Goal: Task Accomplishment & Management: Use online tool/utility

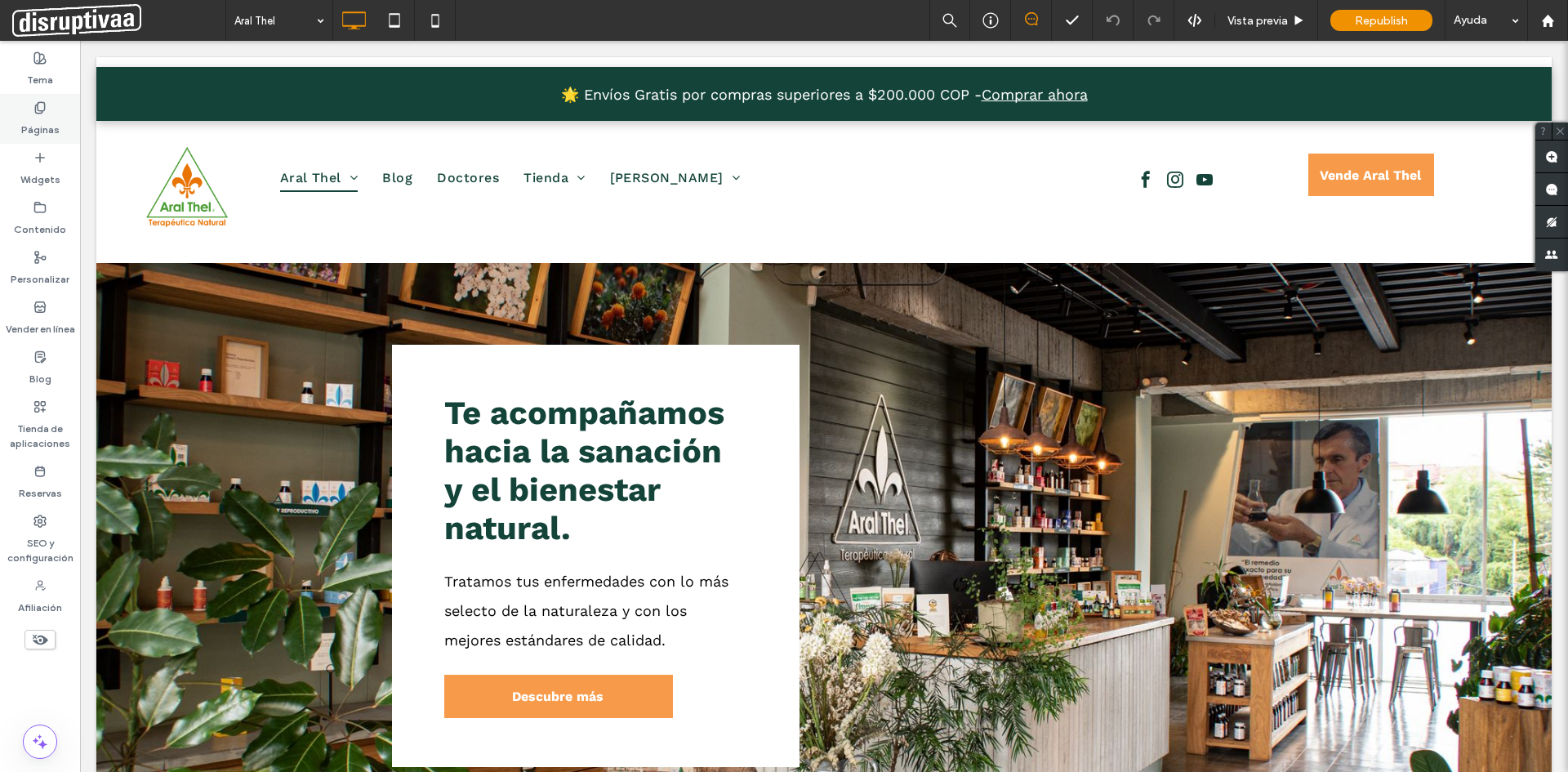
drag, startPoint x: 37, startPoint y: 118, endPoint x: 57, endPoint y: 141, distance: 30.5
click at [37, 118] on label "Páginas" at bounding box center [40, 126] width 38 height 23
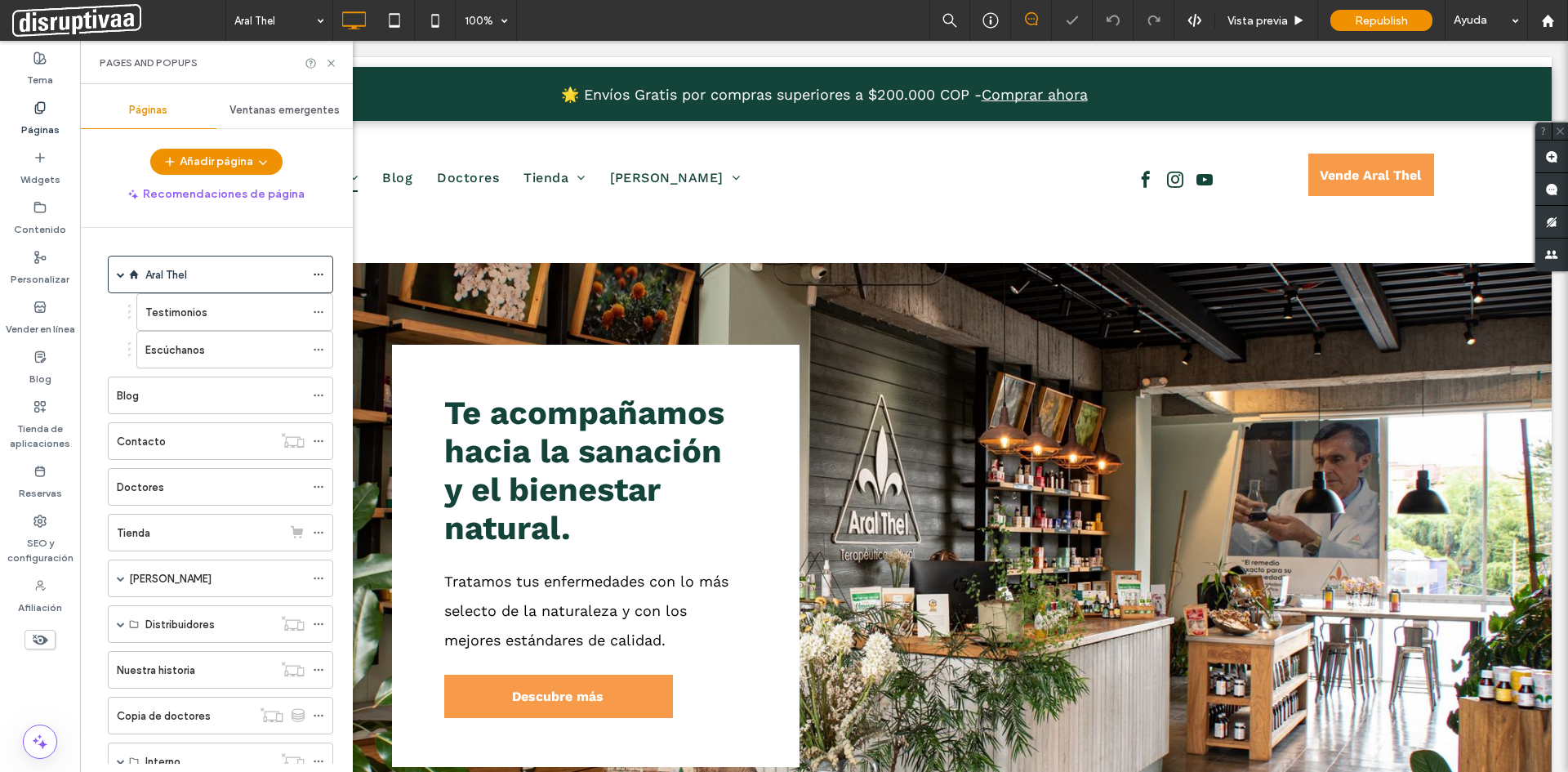
click at [28, 111] on div "Páginas" at bounding box center [40, 118] width 80 height 49
click at [34, 98] on div "Páginas" at bounding box center [40, 118] width 80 height 49
click at [332, 64] on icon at bounding box center [331, 62] width 12 height 12
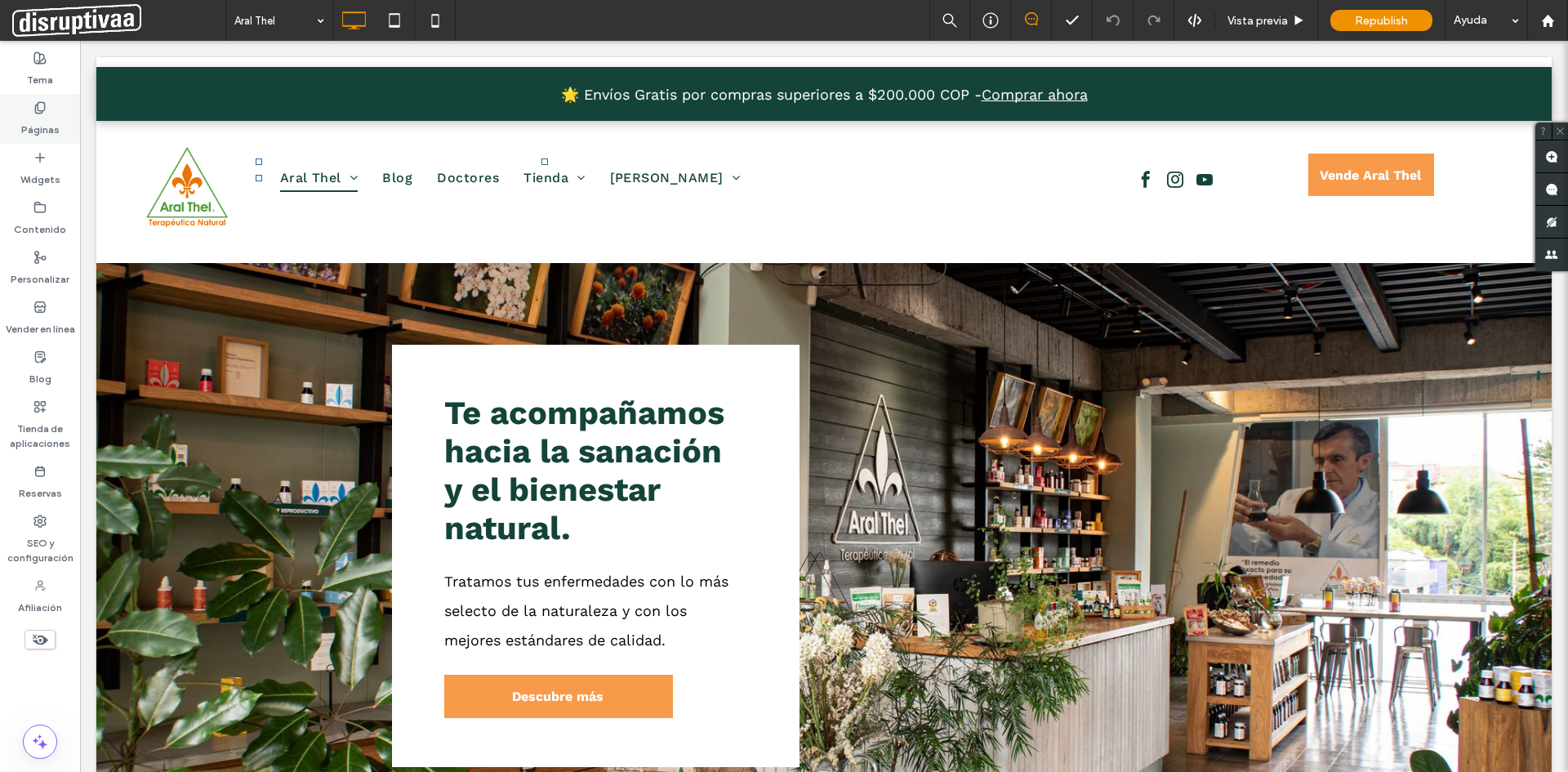
click at [45, 113] on icon at bounding box center [40, 108] width 13 height 13
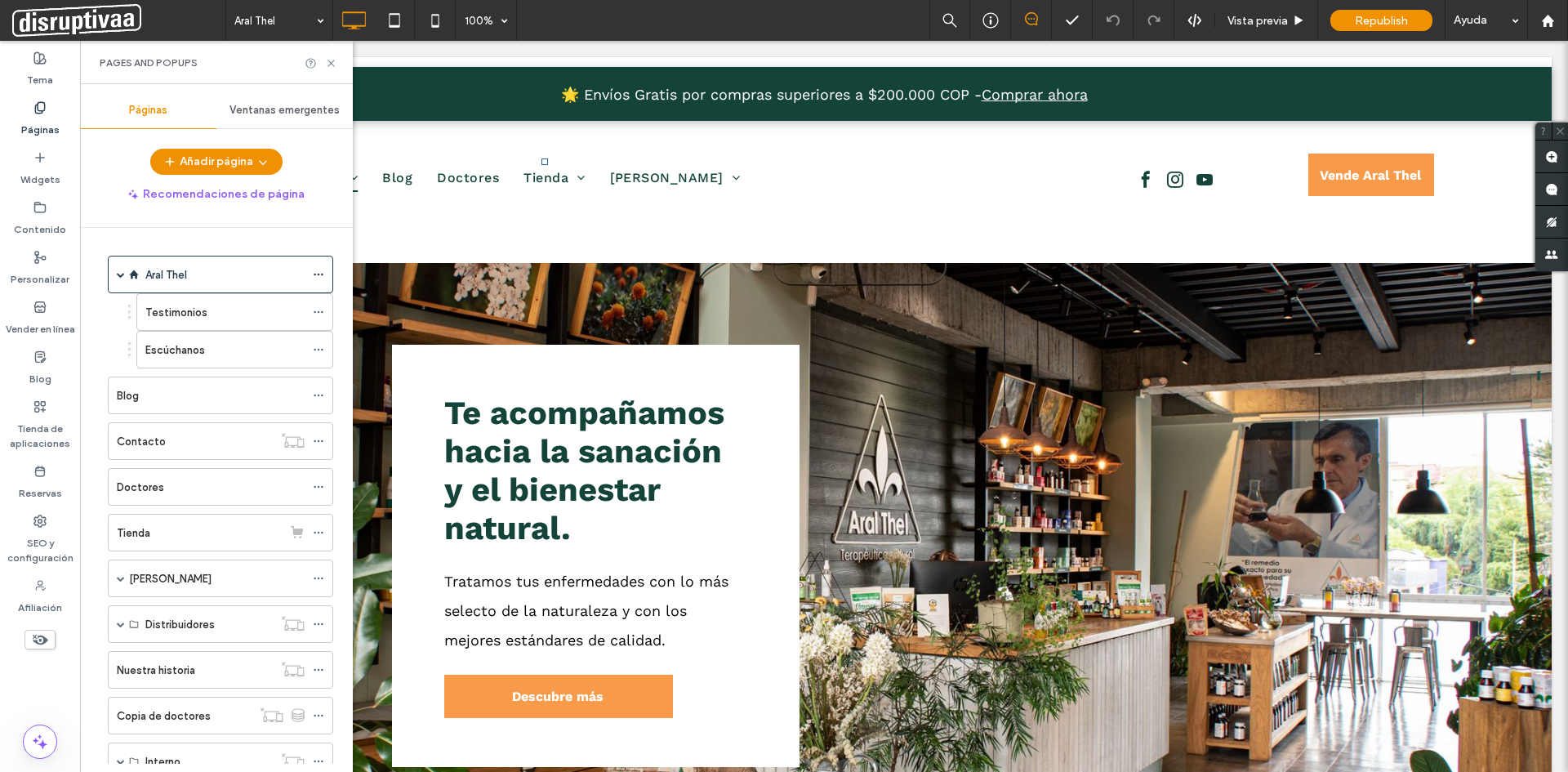
click at [43, 119] on label "Páginas" at bounding box center [40, 126] width 38 height 23
click at [165, 308] on label "Testimonios" at bounding box center [176, 312] width 62 height 29
click at [332, 57] on div at bounding box center [784, 386] width 1568 height 772
click at [329, 62] on use at bounding box center [330, 62] width 7 height 7
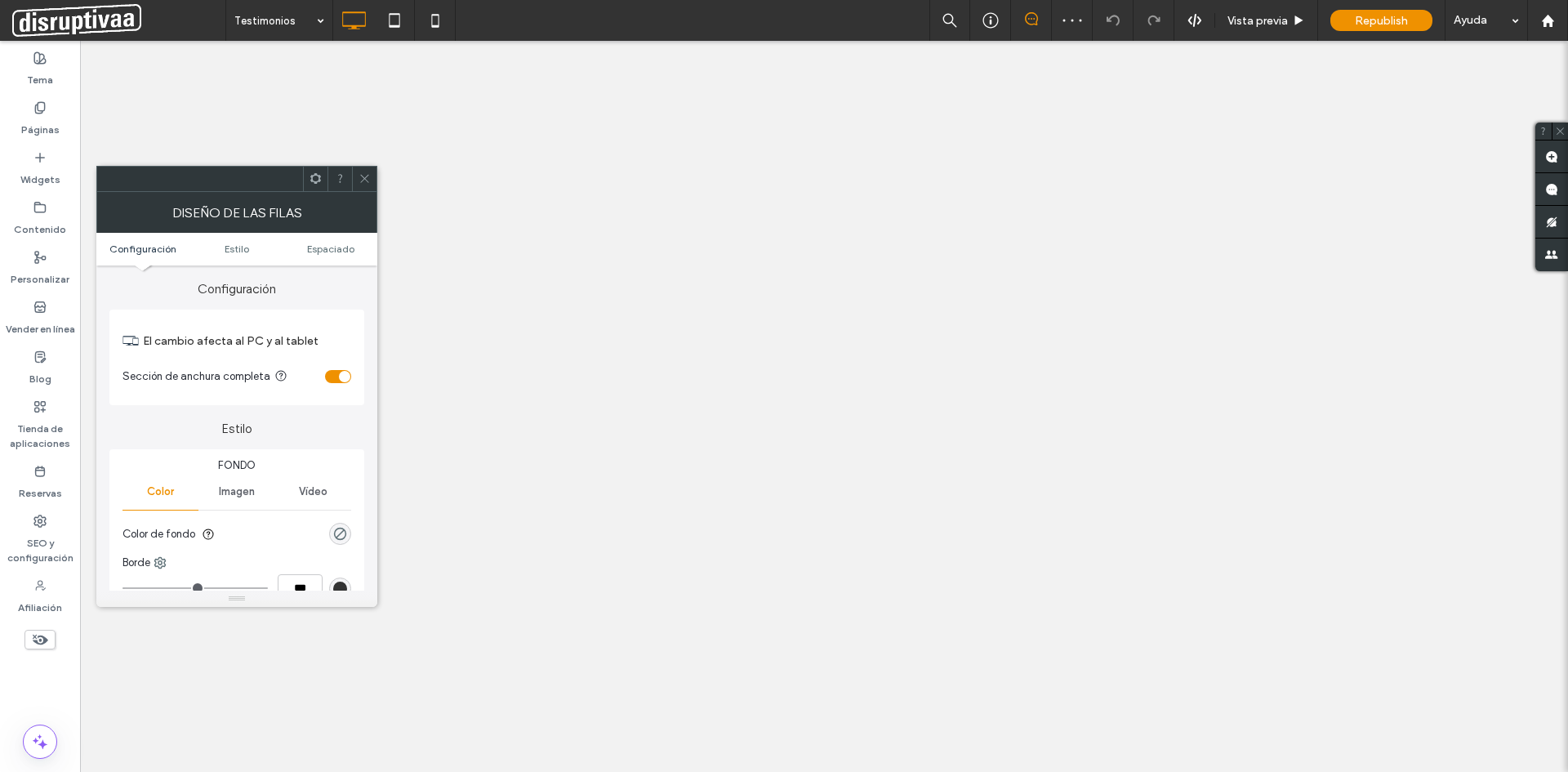
click at [359, 174] on icon at bounding box center [364, 178] width 12 height 12
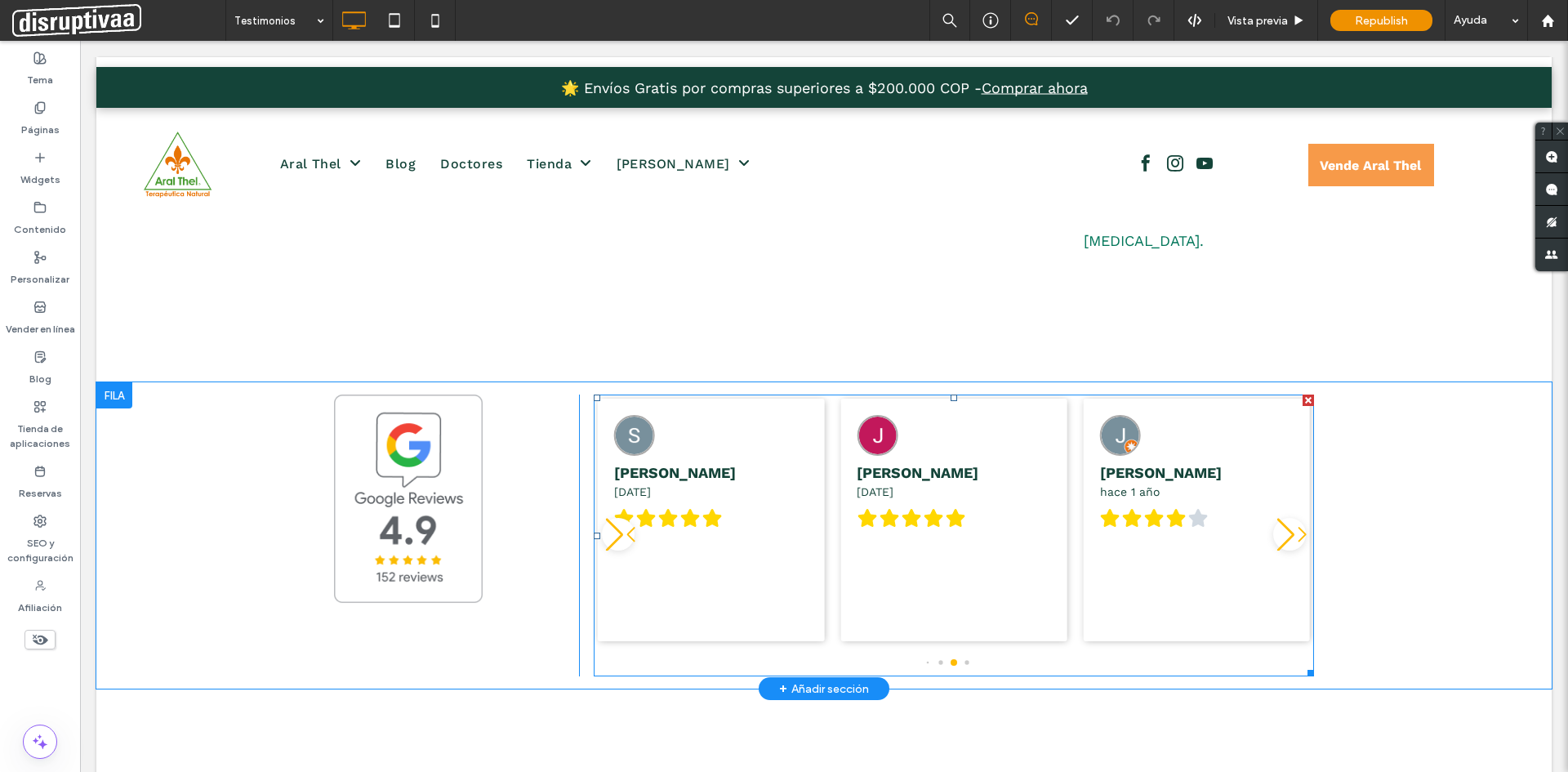
scroll to position [1062, 0]
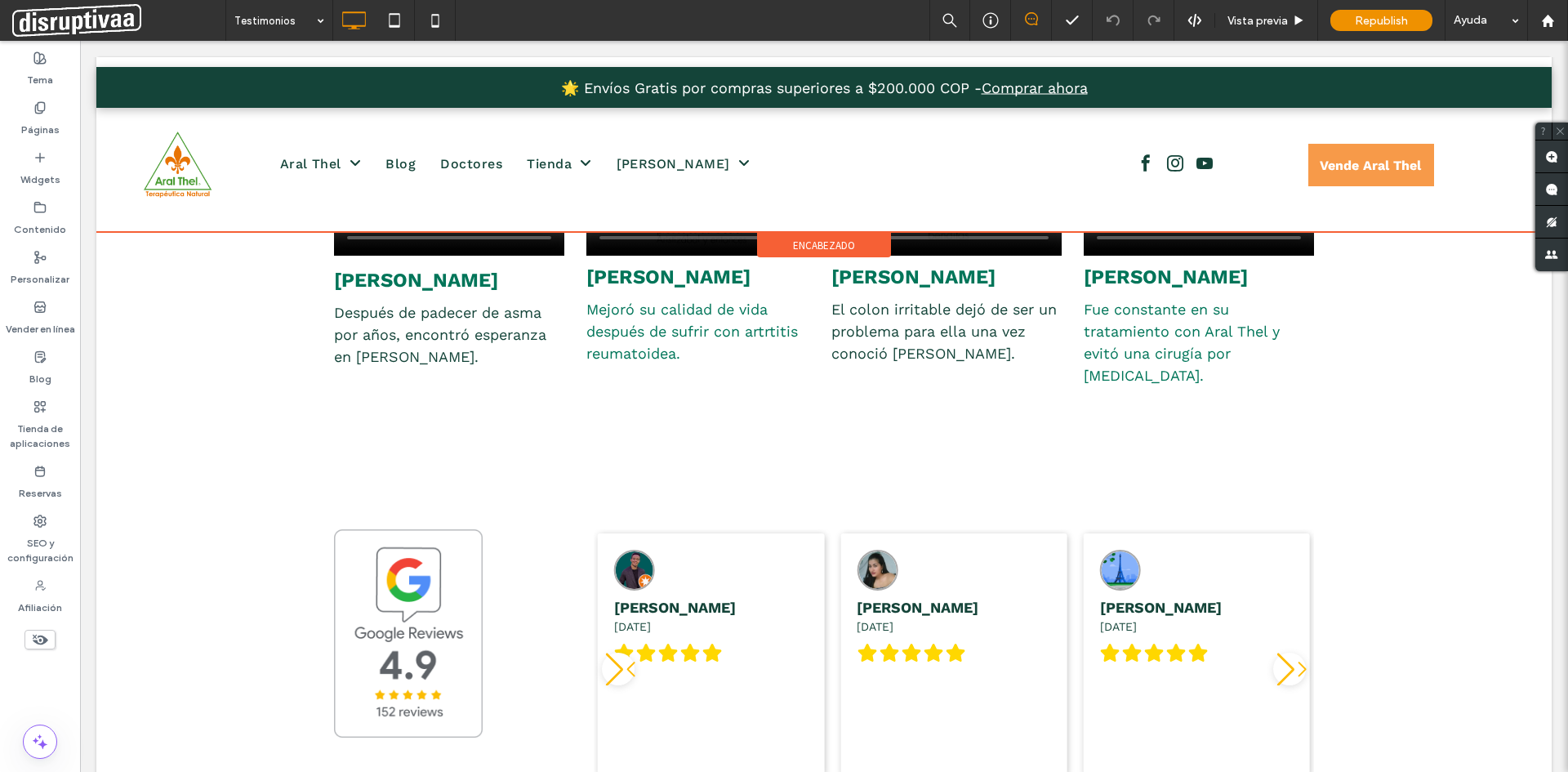
click at [301, 163] on div at bounding box center [823, 144] width 1455 height 174
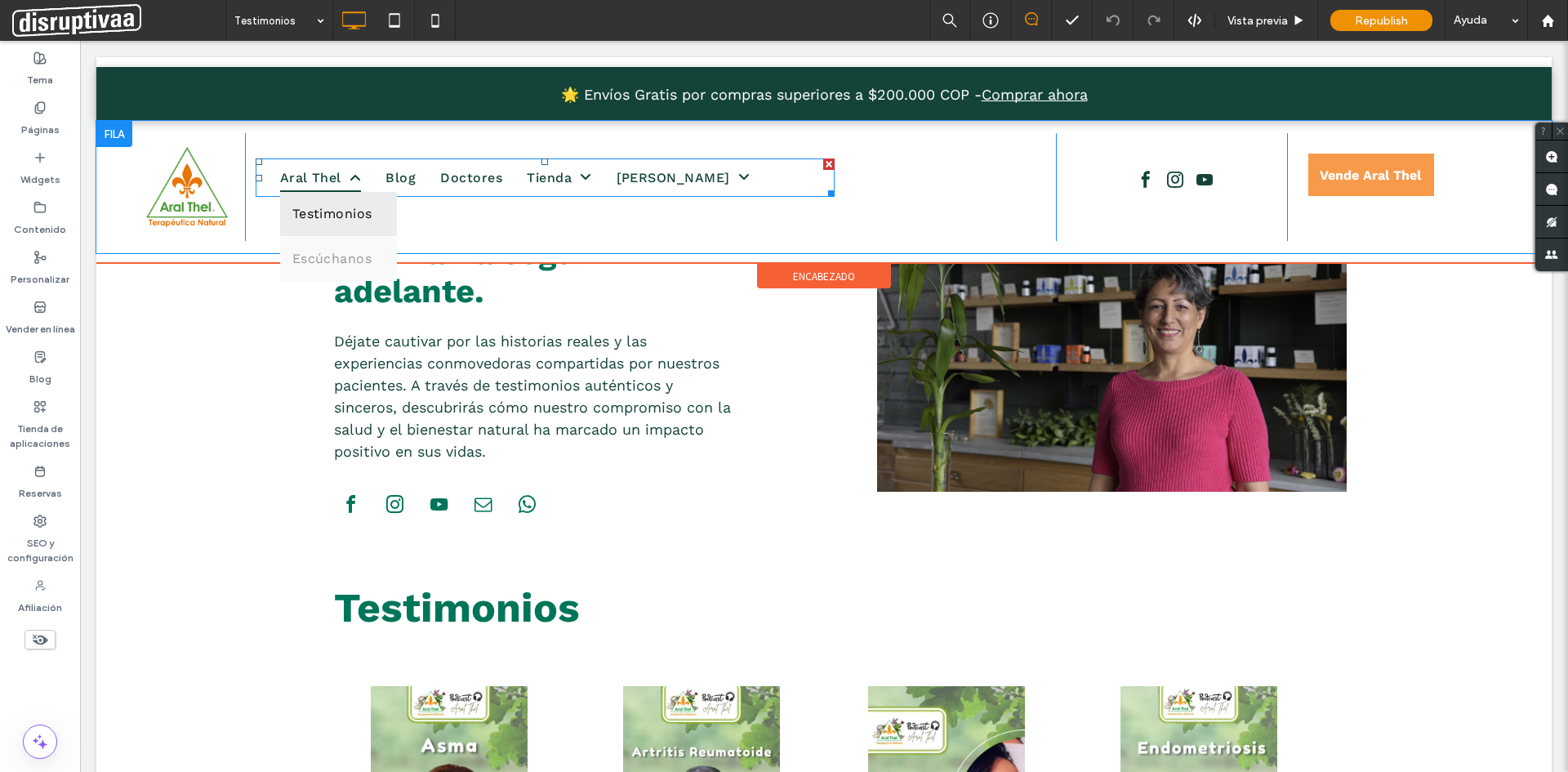
scroll to position [0, 0]
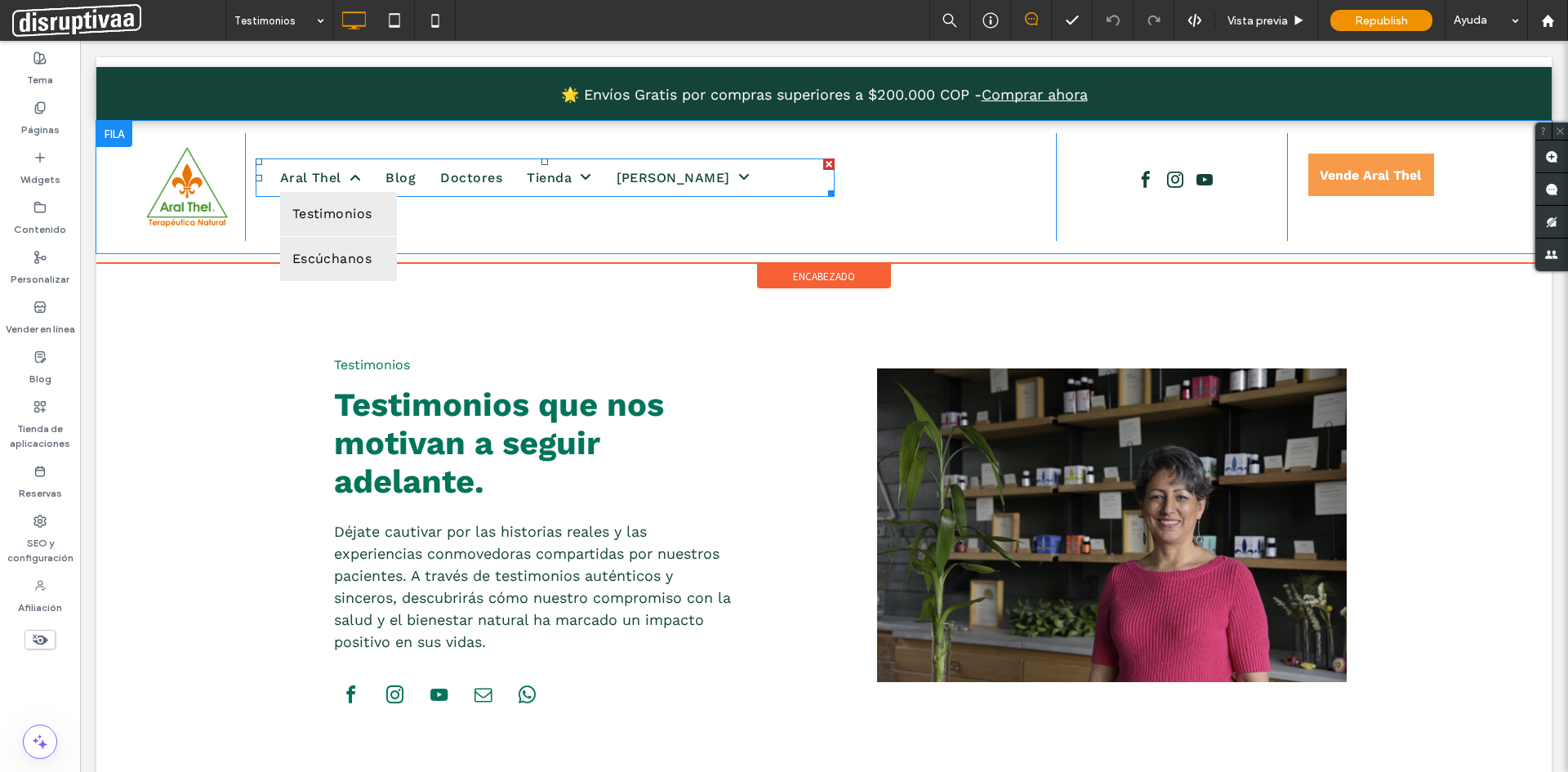
click at [342, 269] on link "Escúchanos" at bounding box center [337, 258] width 117 height 44
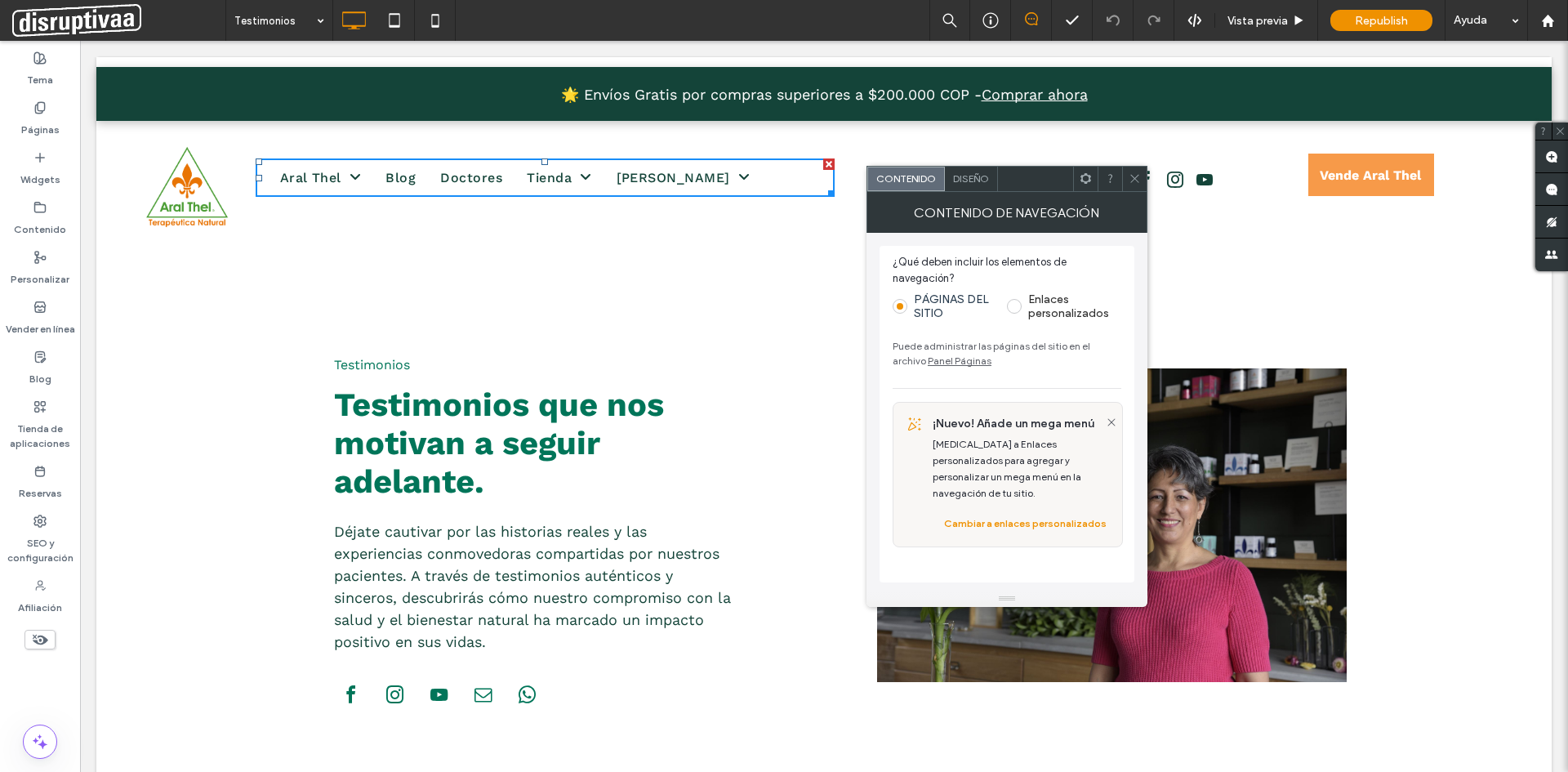
click at [1142, 181] on div at bounding box center [1135, 179] width 24 height 24
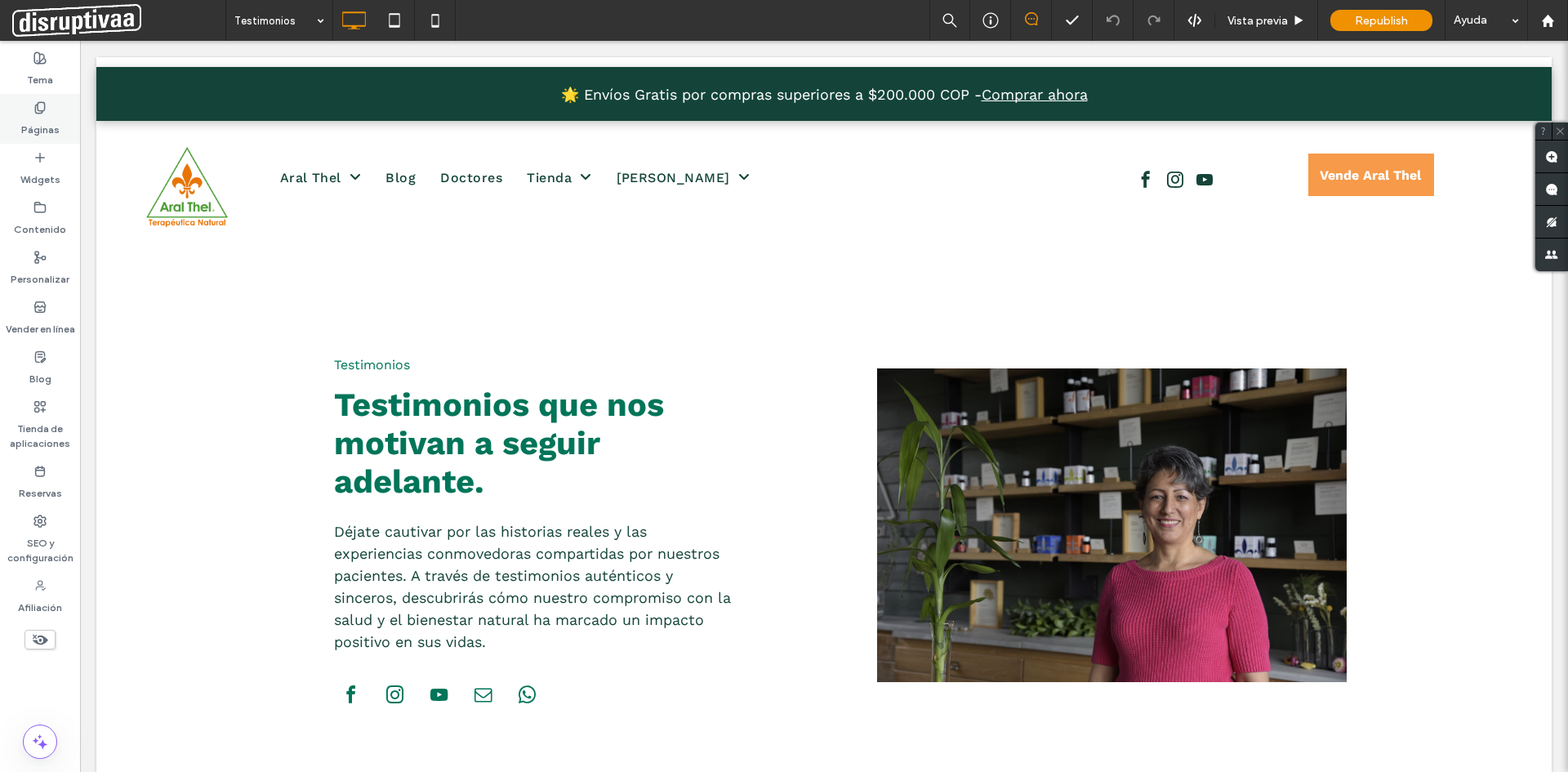
click at [47, 106] on div "Páginas" at bounding box center [40, 118] width 80 height 49
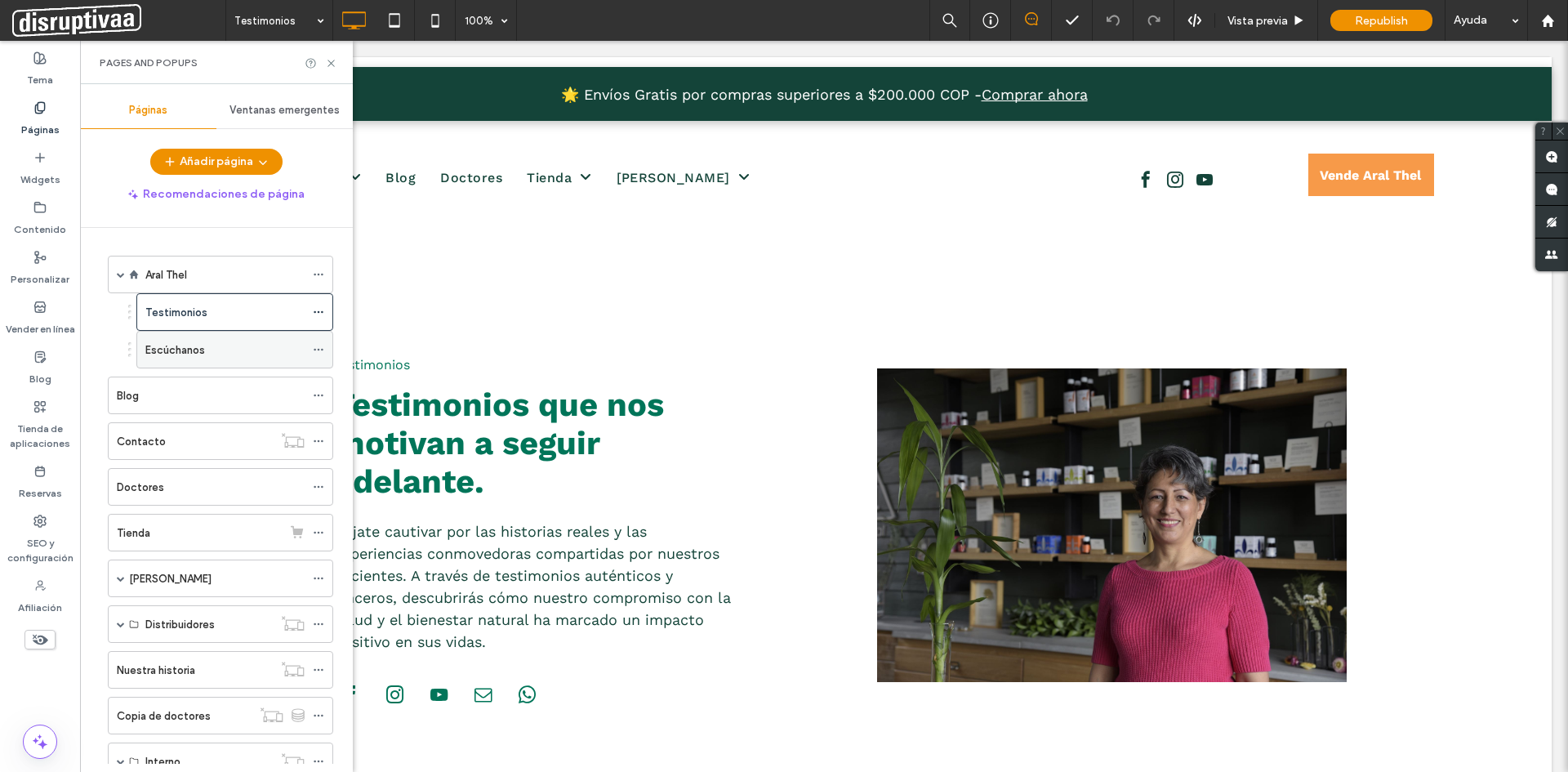
click at [191, 346] on label "Escúchanos" at bounding box center [175, 350] width 60 height 29
click at [330, 62] on icon at bounding box center [331, 62] width 12 height 12
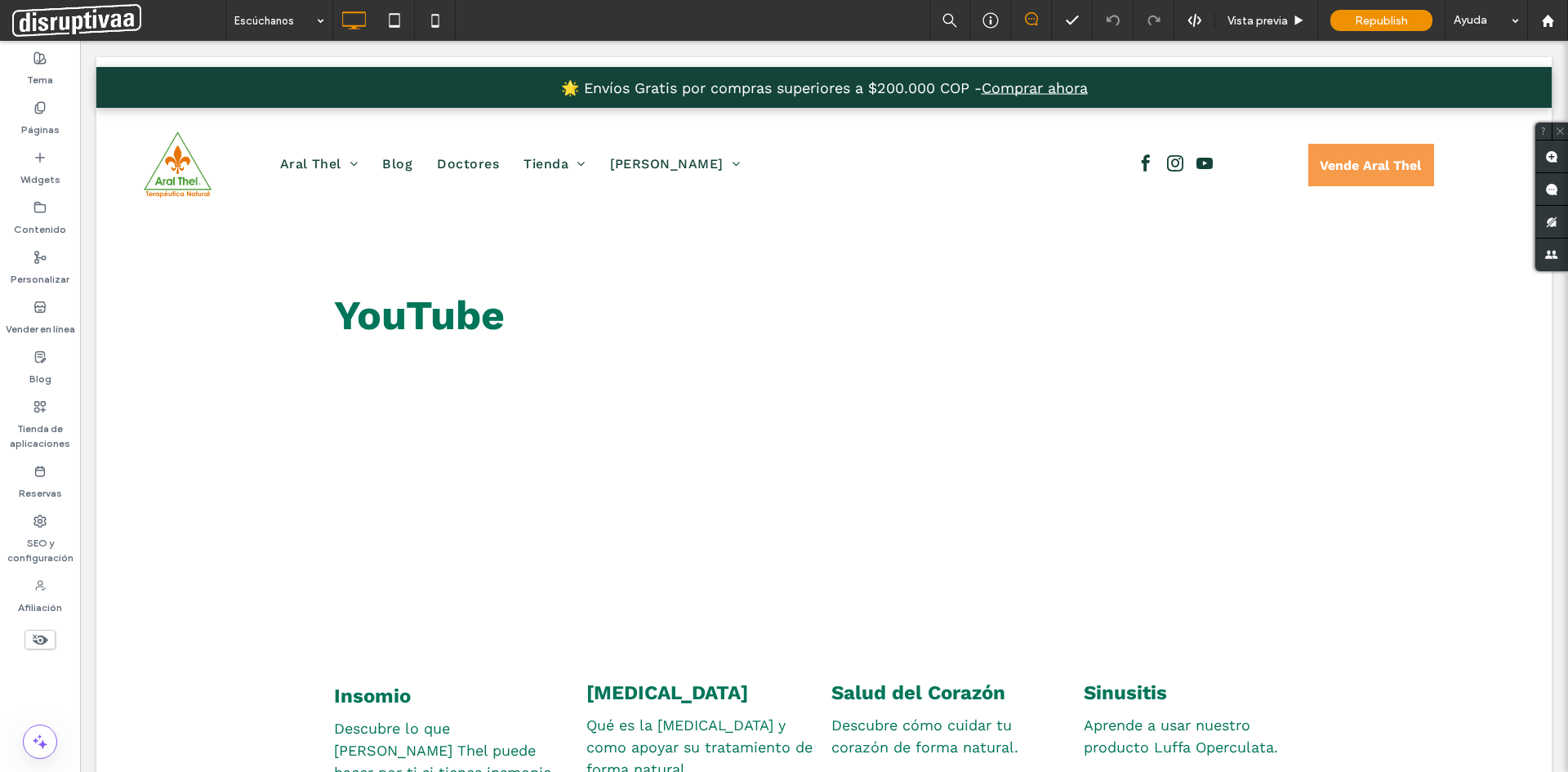
scroll to position [572, 0]
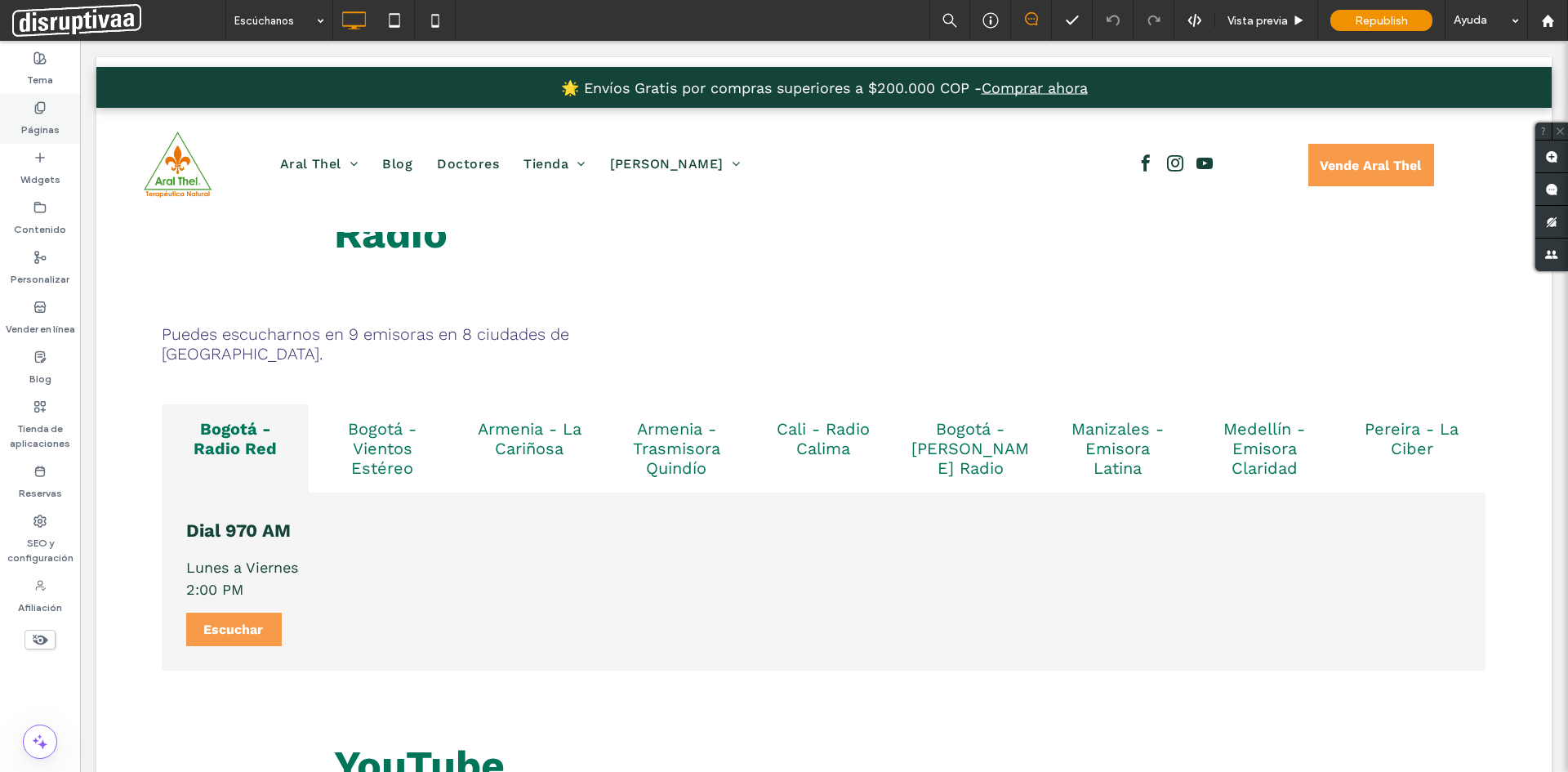
drag, startPoint x: 36, startPoint y: 100, endPoint x: 59, endPoint y: 129, distance: 37.0
click at [36, 100] on div "Páginas" at bounding box center [40, 118] width 80 height 49
click at [55, 122] on label "Páginas" at bounding box center [40, 126] width 38 height 23
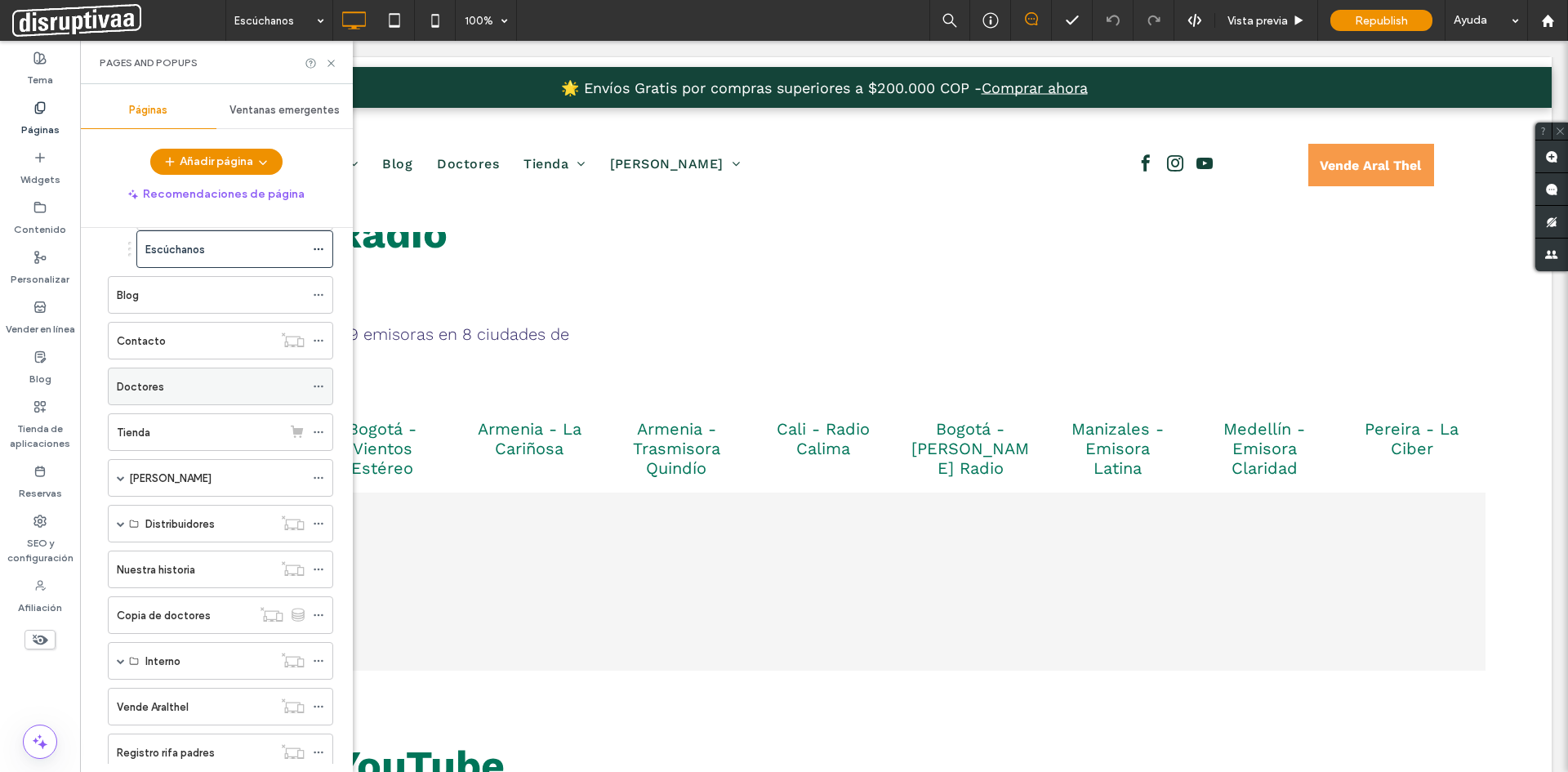
scroll to position [163, 0]
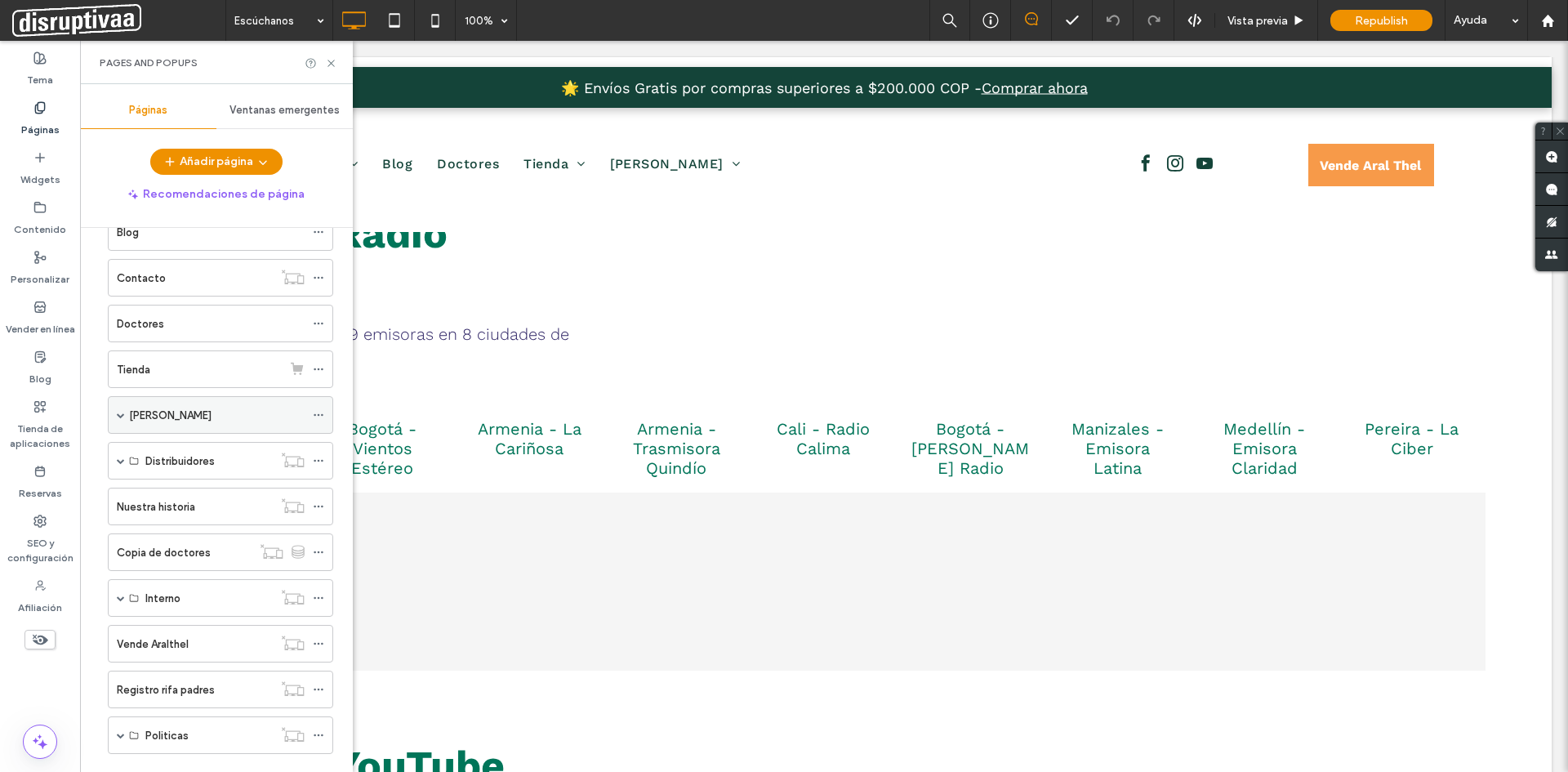
click at [117, 414] on span at bounding box center [120, 415] width 8 height 8
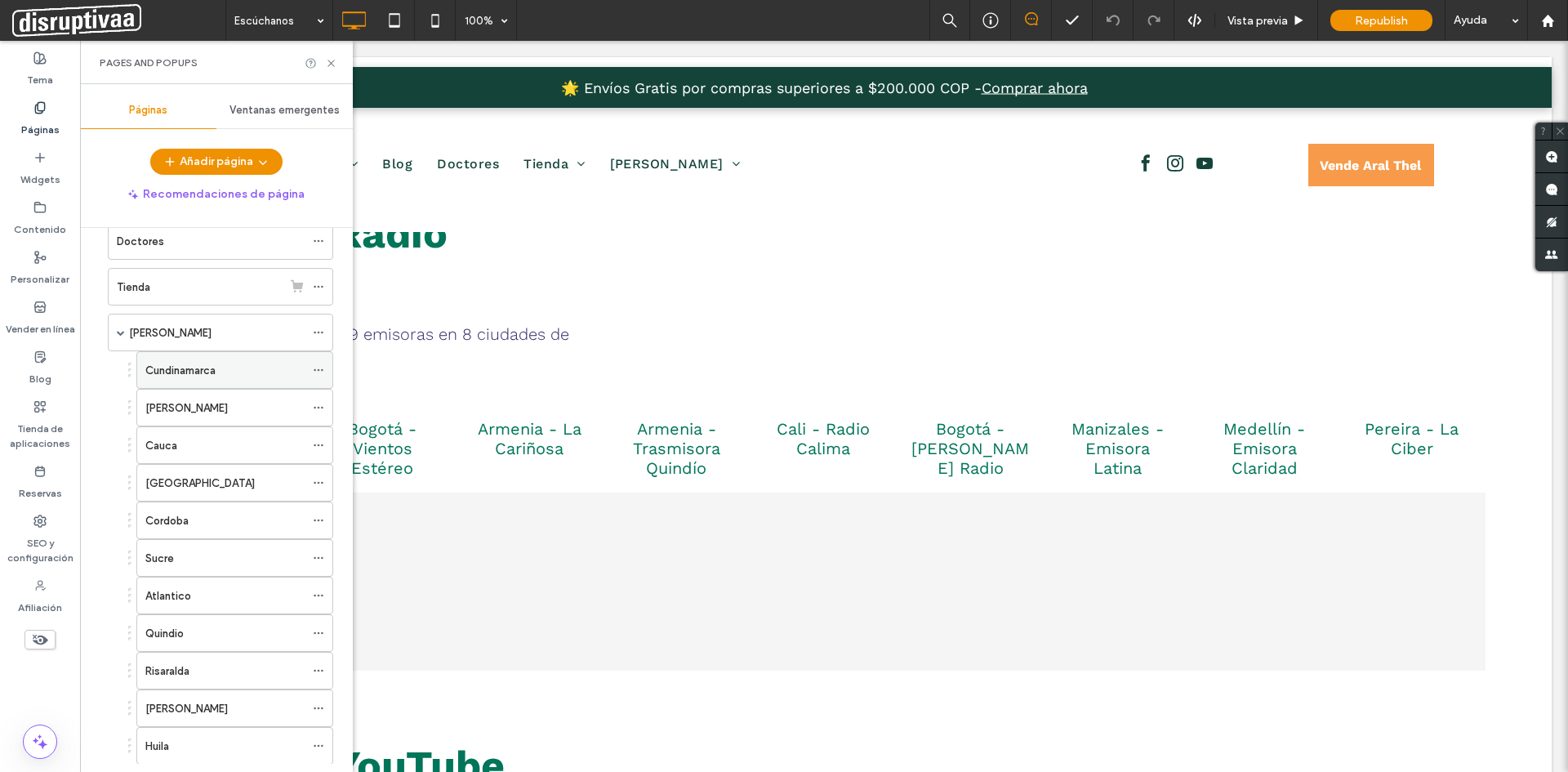
scroll to position [245, 0]
click at [120, 332] on span at bounding box center [120, 333] width 8 height 8
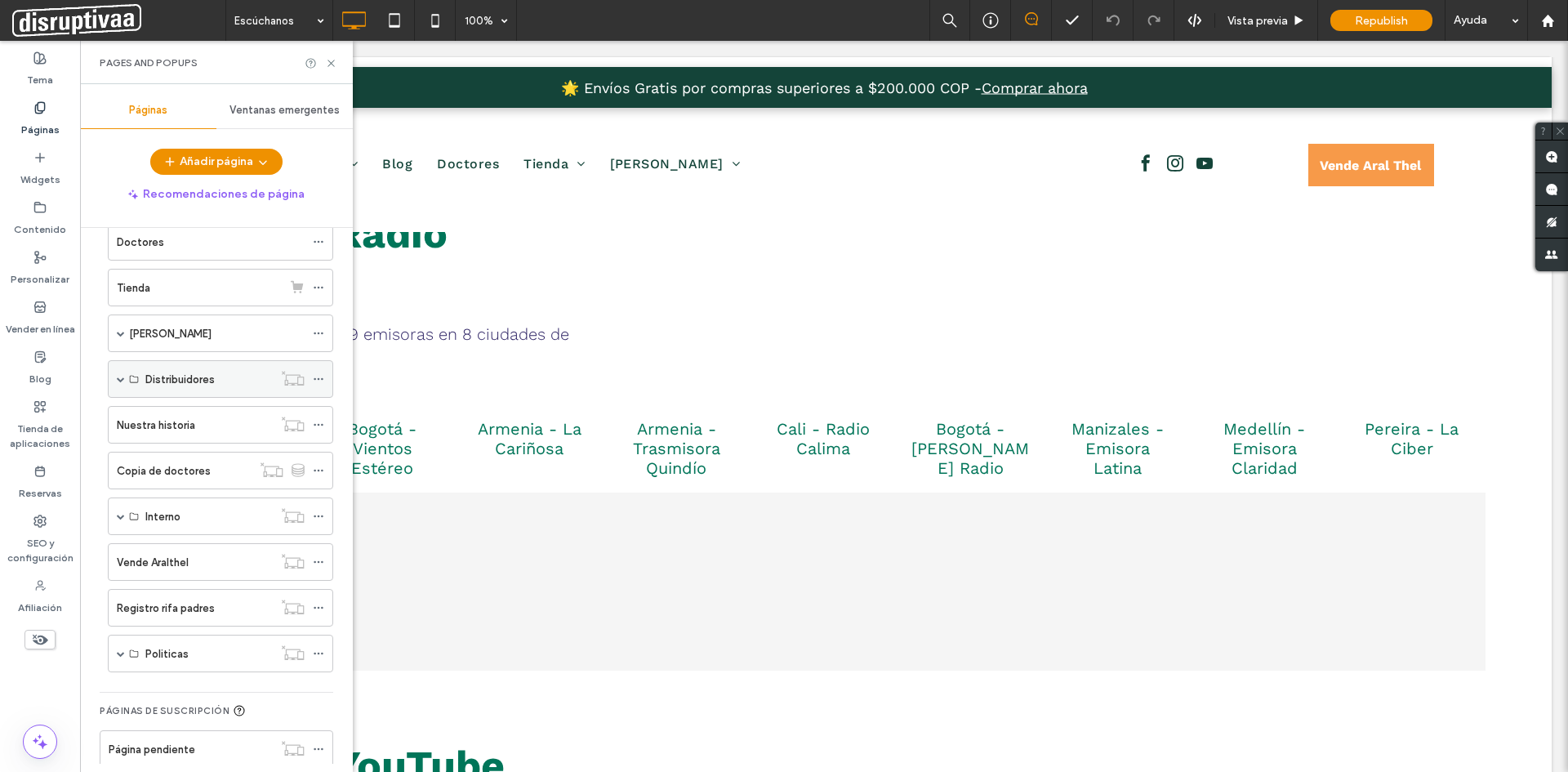
click at [119, 379] on span at bounding box center [120, 379] width 8 height 8
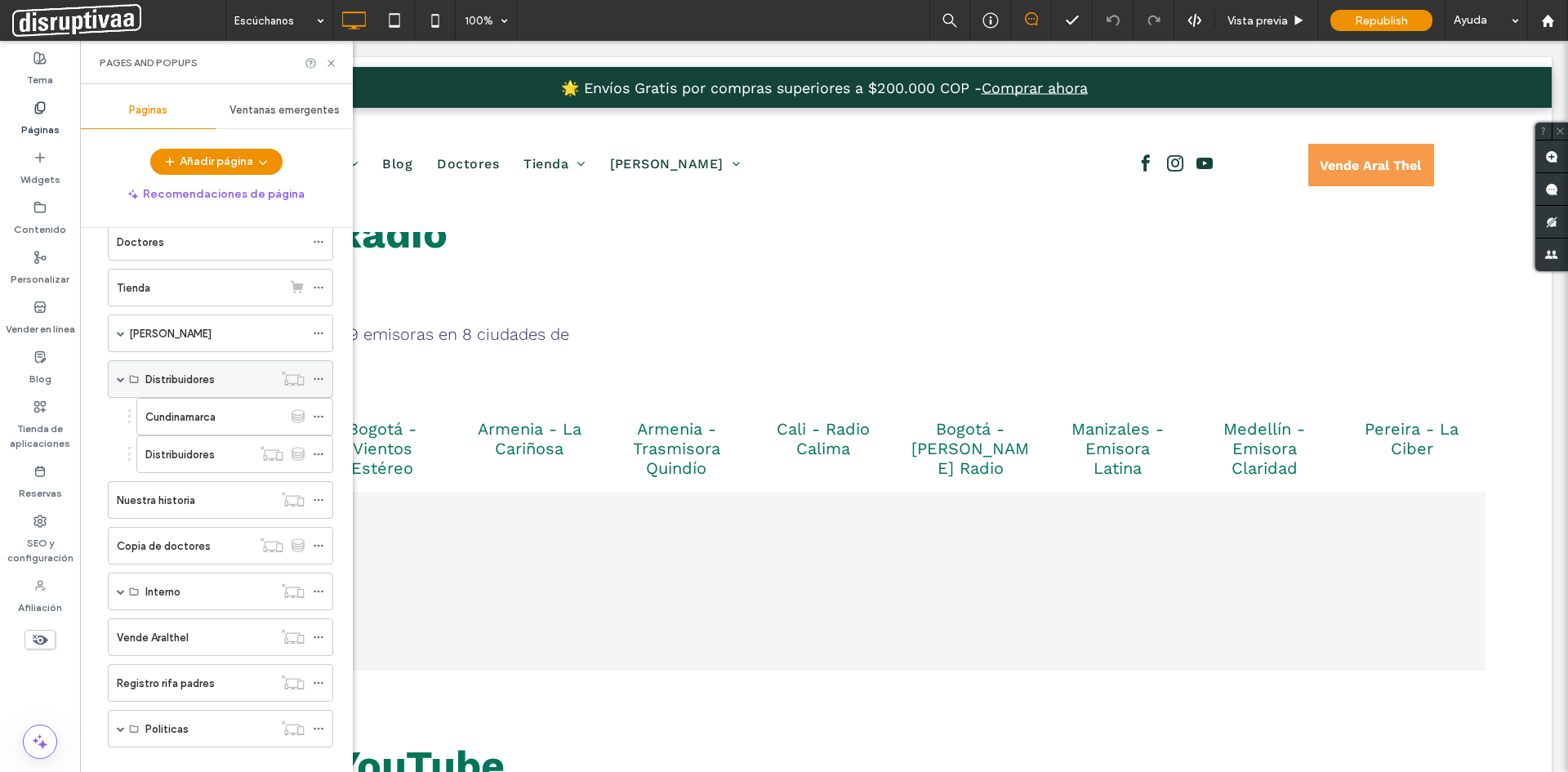
click at [119, 379] on span at bounding box center [120, 379] width 8 height 8
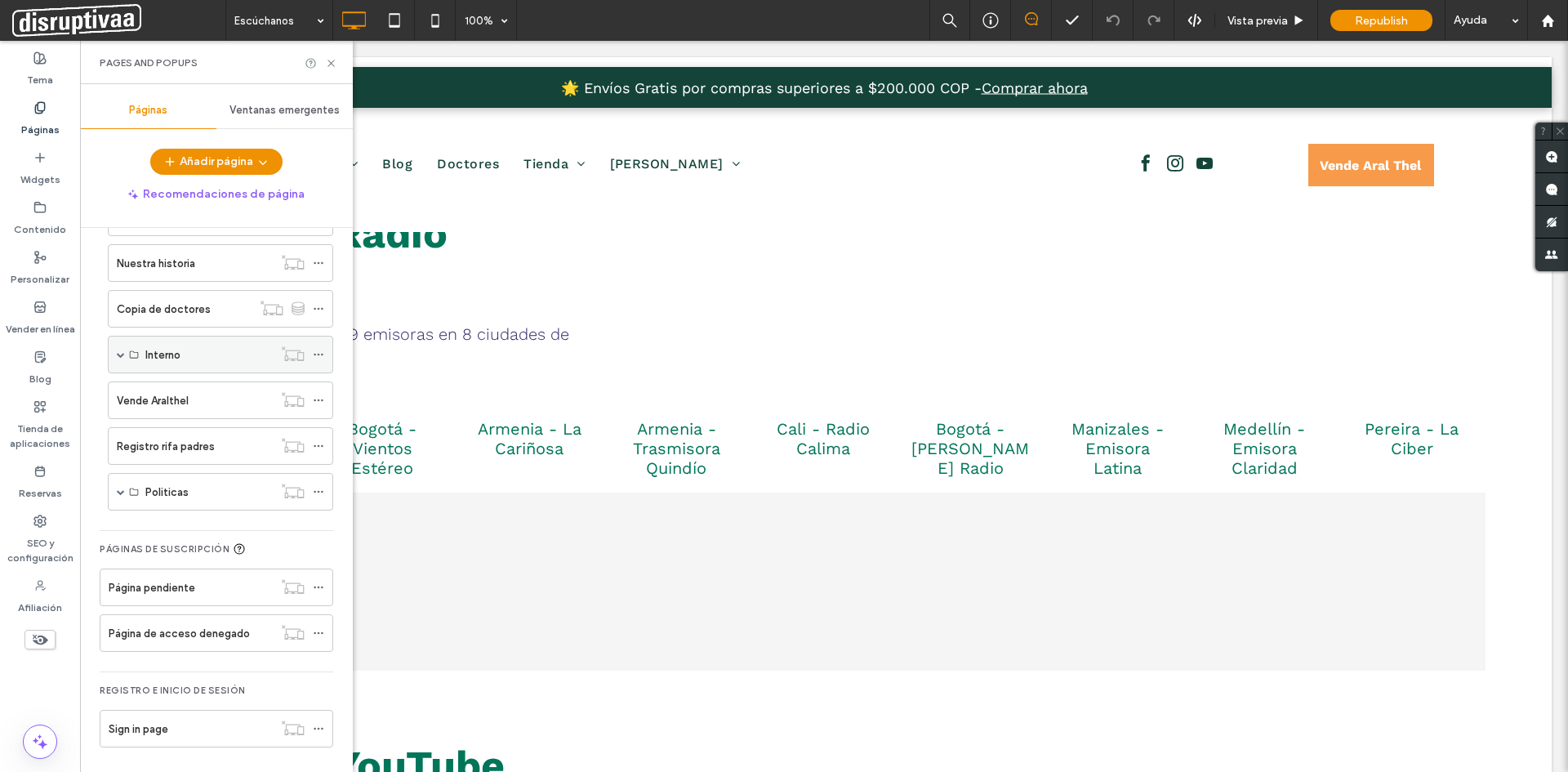
scroll to position [408, 0]
click at [121, 348] on span at bounding box center [120, 352] width 8 height 36
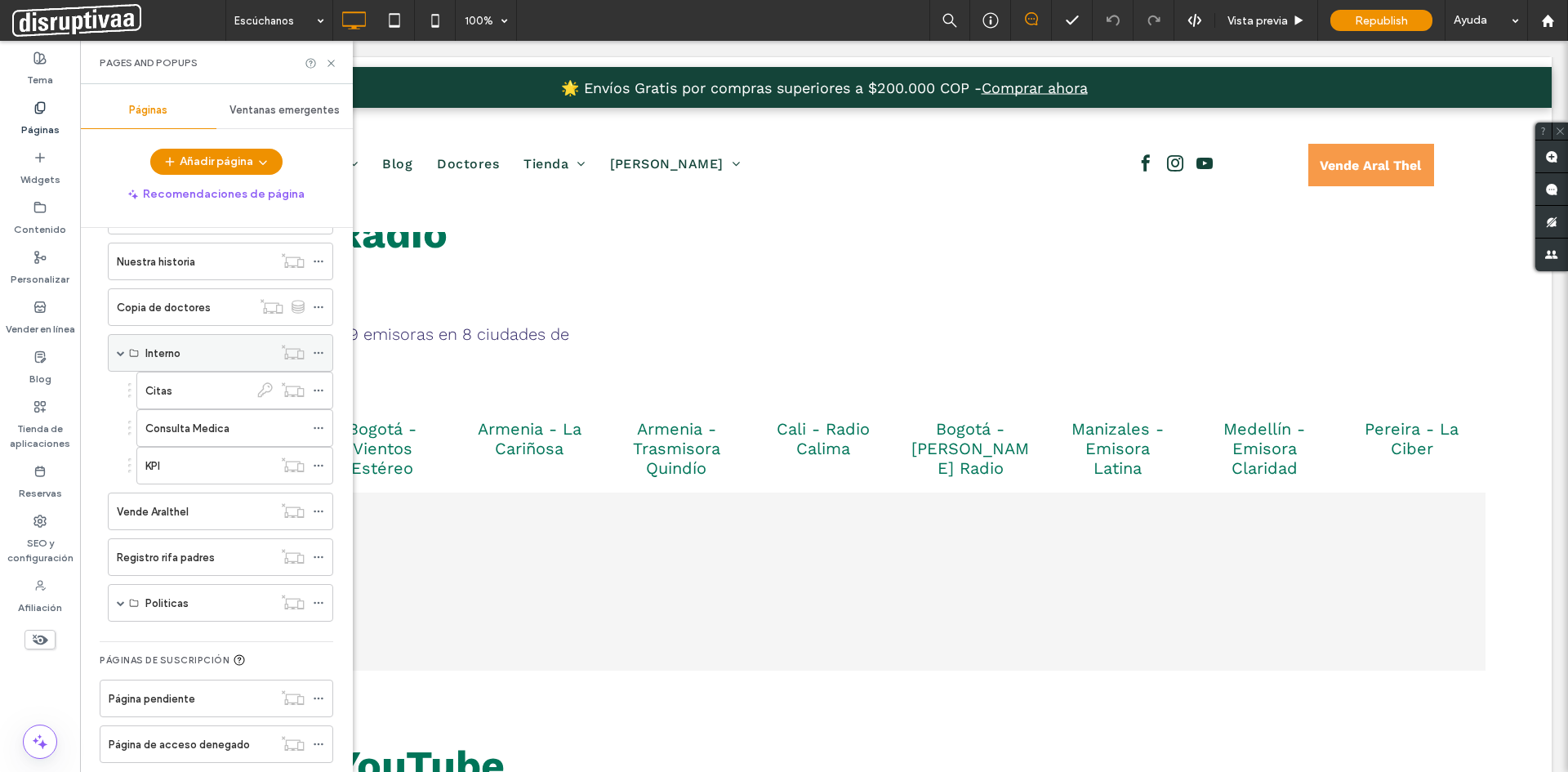
click at [120, 351] on span at bounding box center [120, 352] width 8 height 8
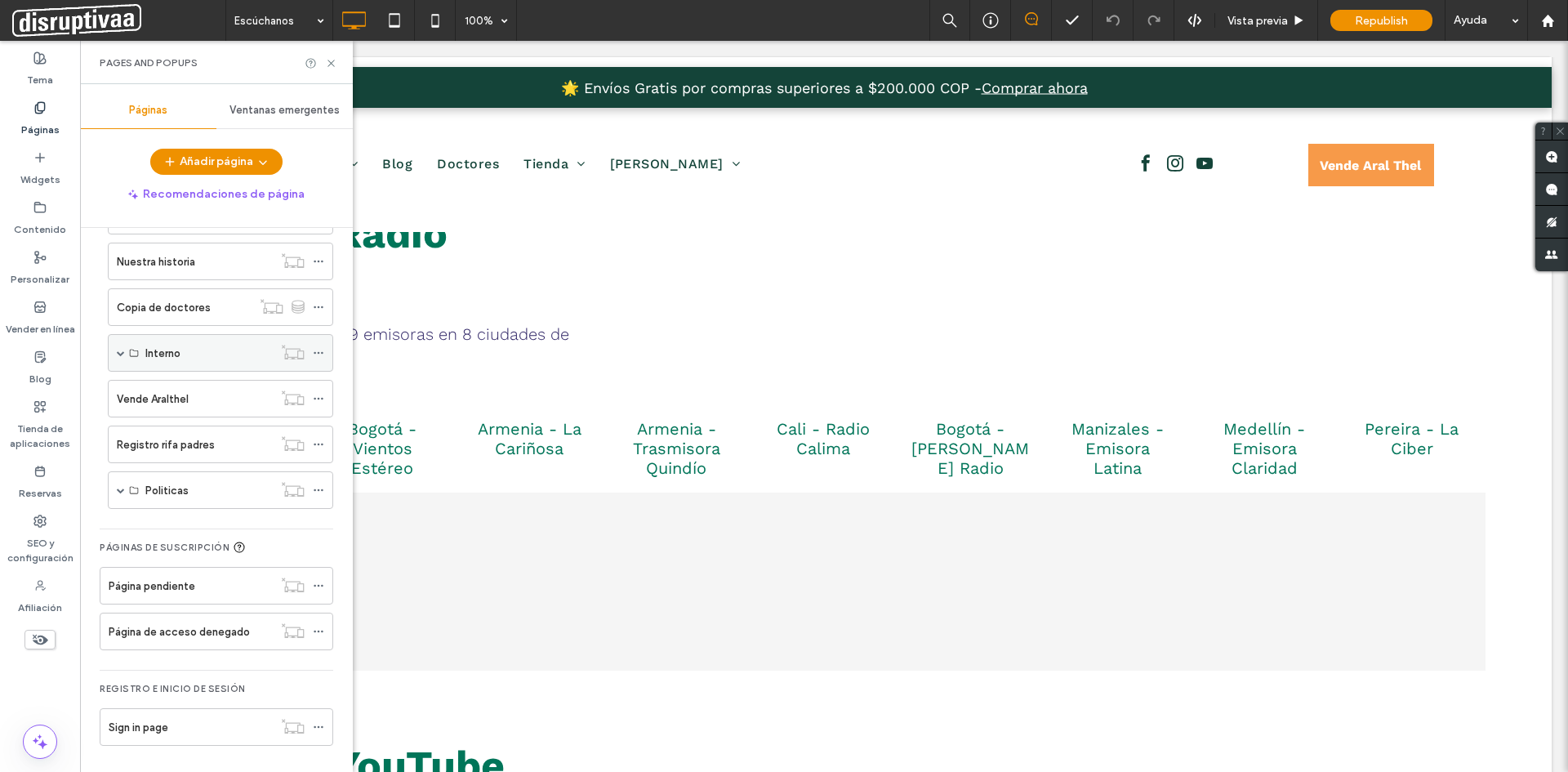
click at [120, 351] on span at bounding box center [120, 352] width 8 height 8
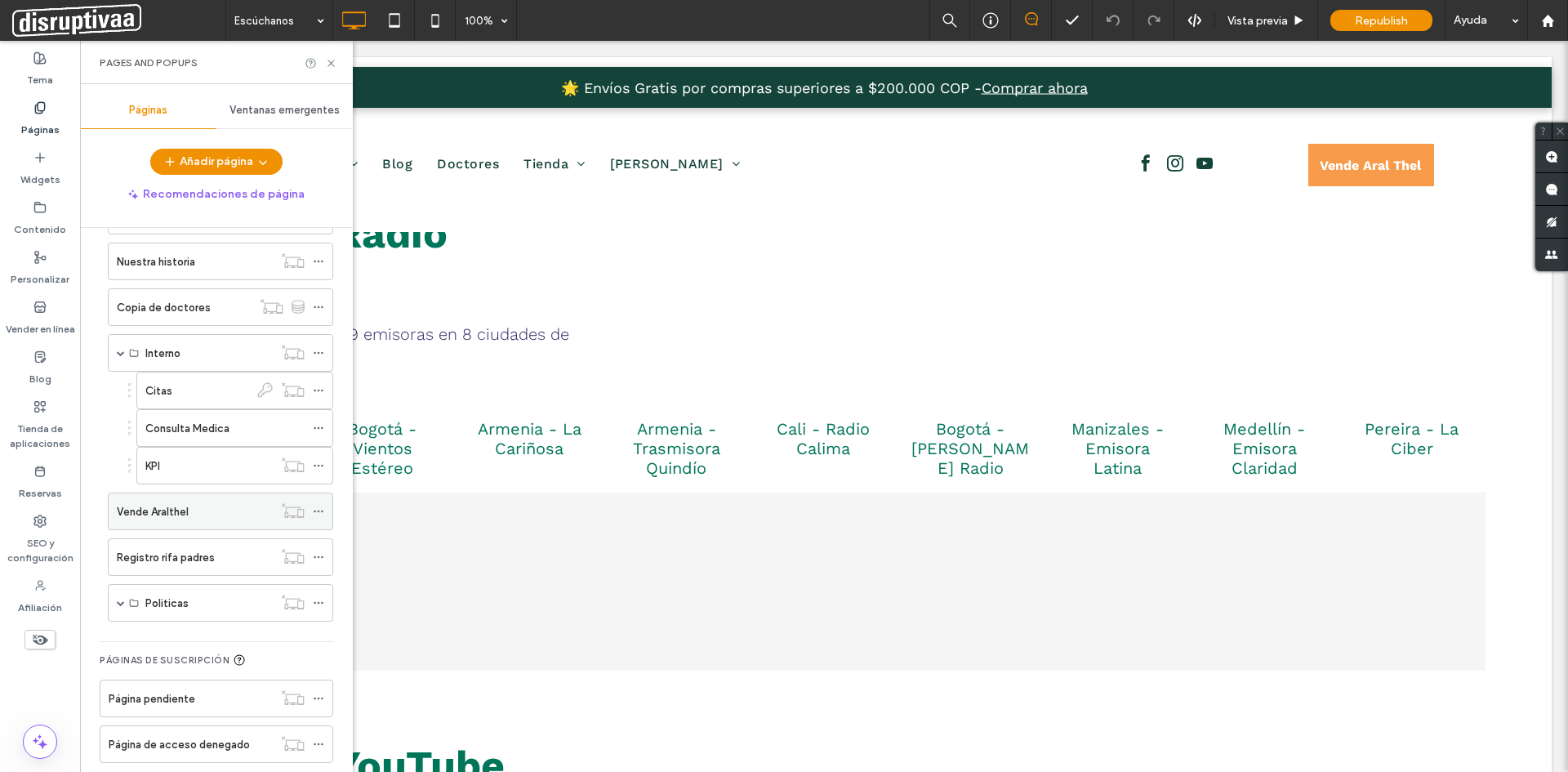
click at [144, 518] on label "Vende Aralthel" at bounding box center [152, 511] width 72 height 29
click at [329, 60] on icon at bounding box center [331, 62] width 12 height 12
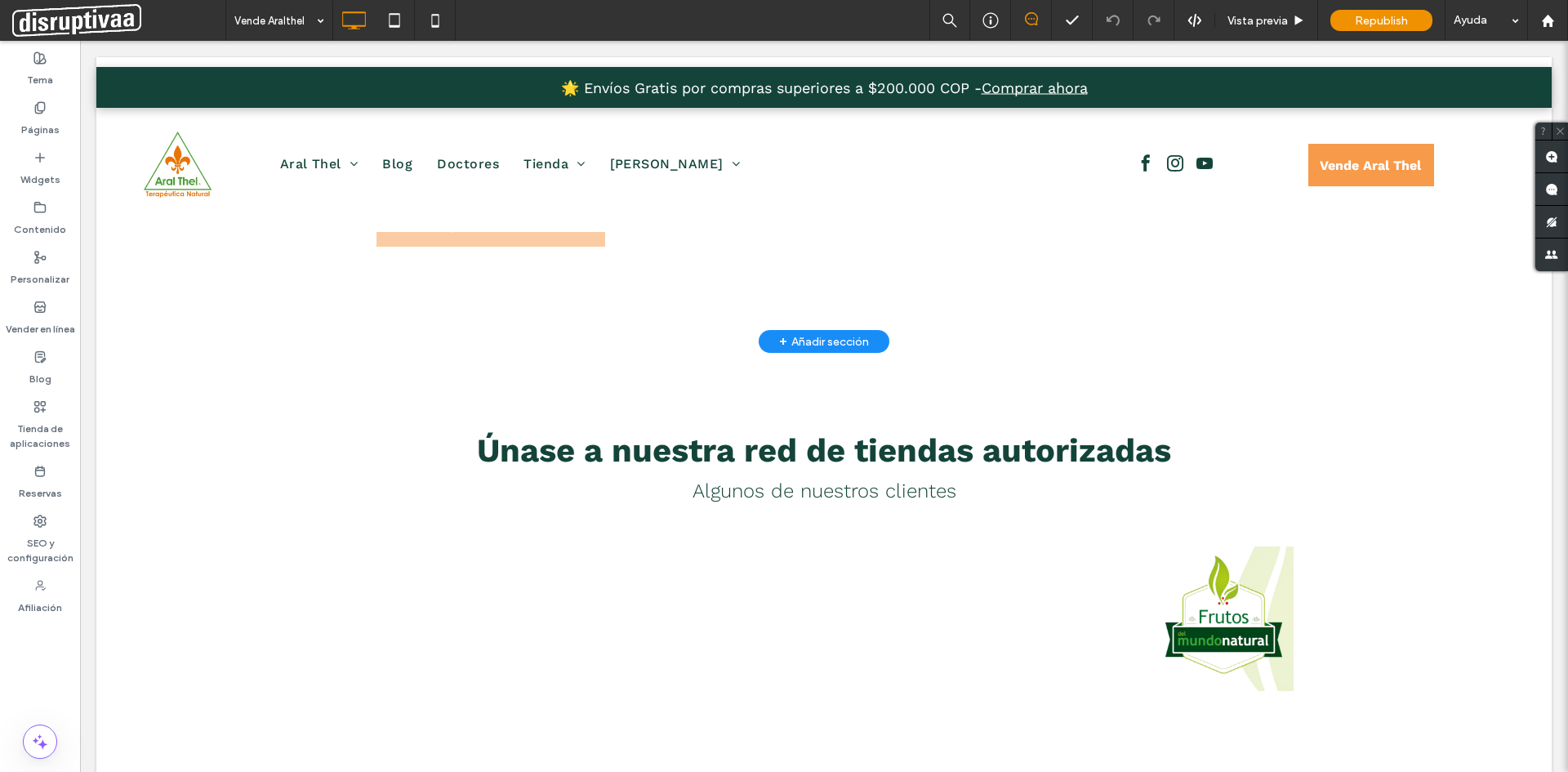
scroll to position [408, 0]
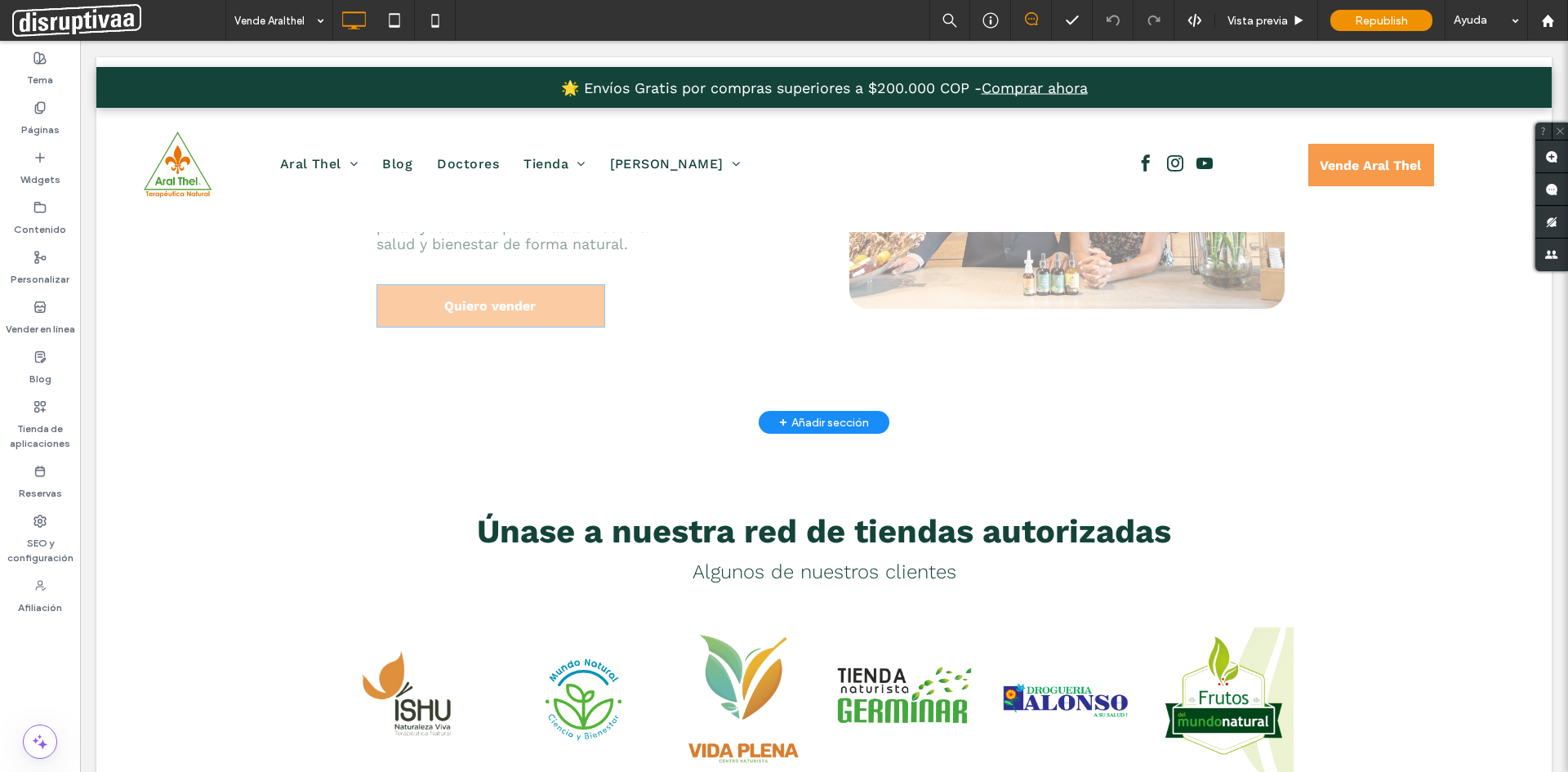
click at [507, 297] on div "Haga clic para editar en el modo Flex" at bounding box center [823, 138] width 1455 height 568
click at [510, 303] on span "Quiero vender" at bounding box center [489, 306] width 91 height 42
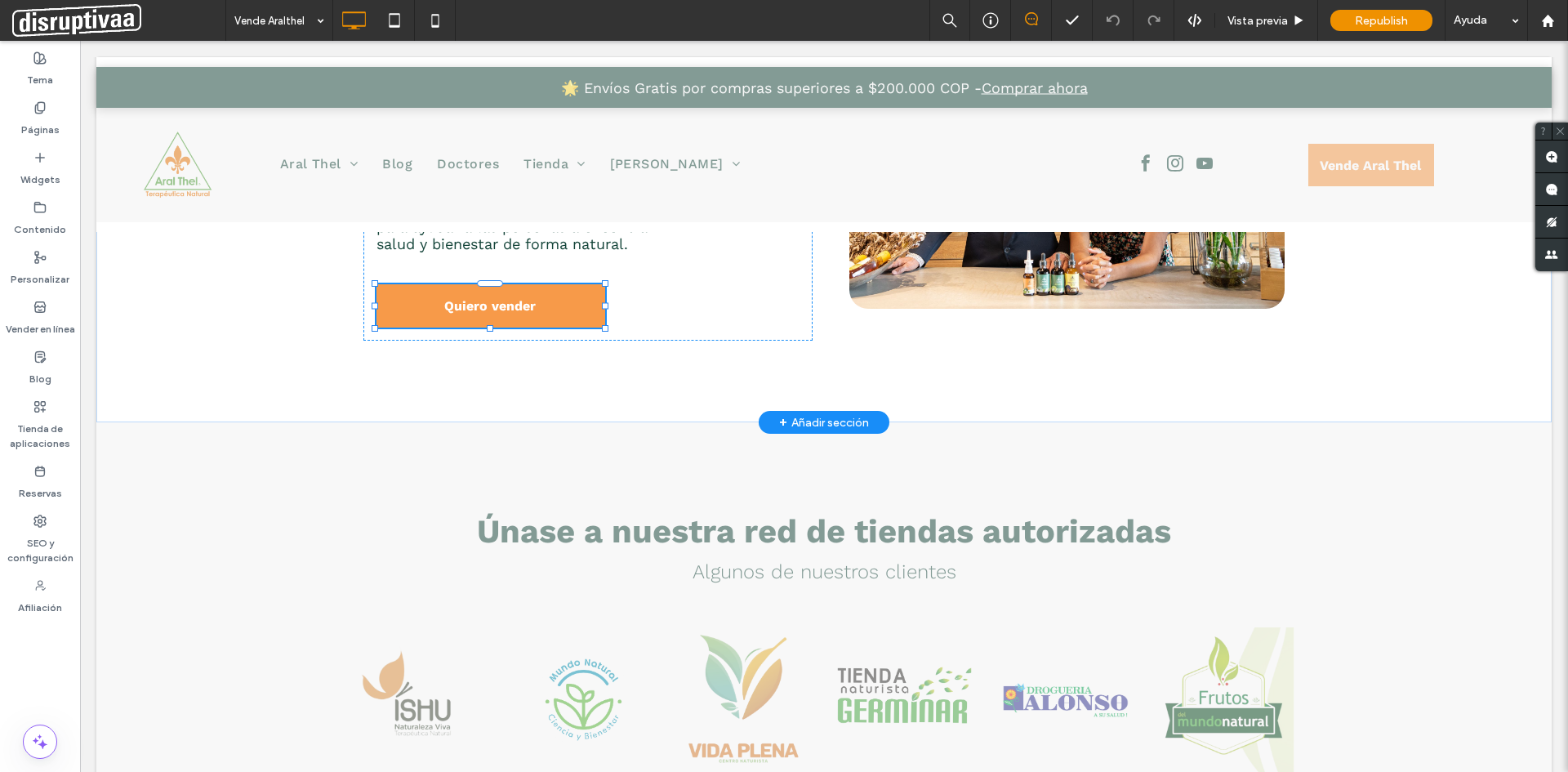
click at [510, 303] on span "Quiero vender" at bounding box center [489, 306] width 91 height 42
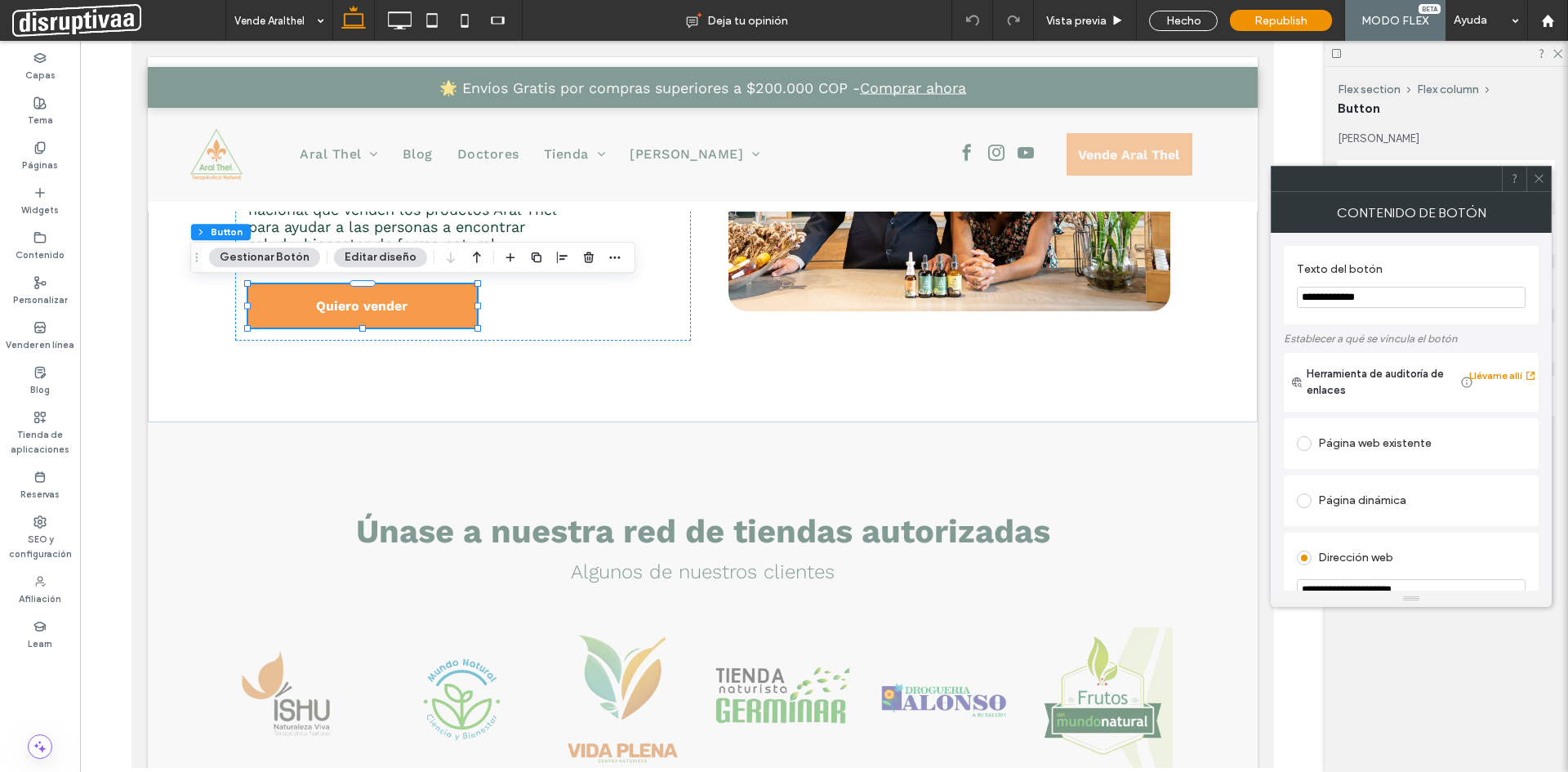
scroll to position [82, 0]
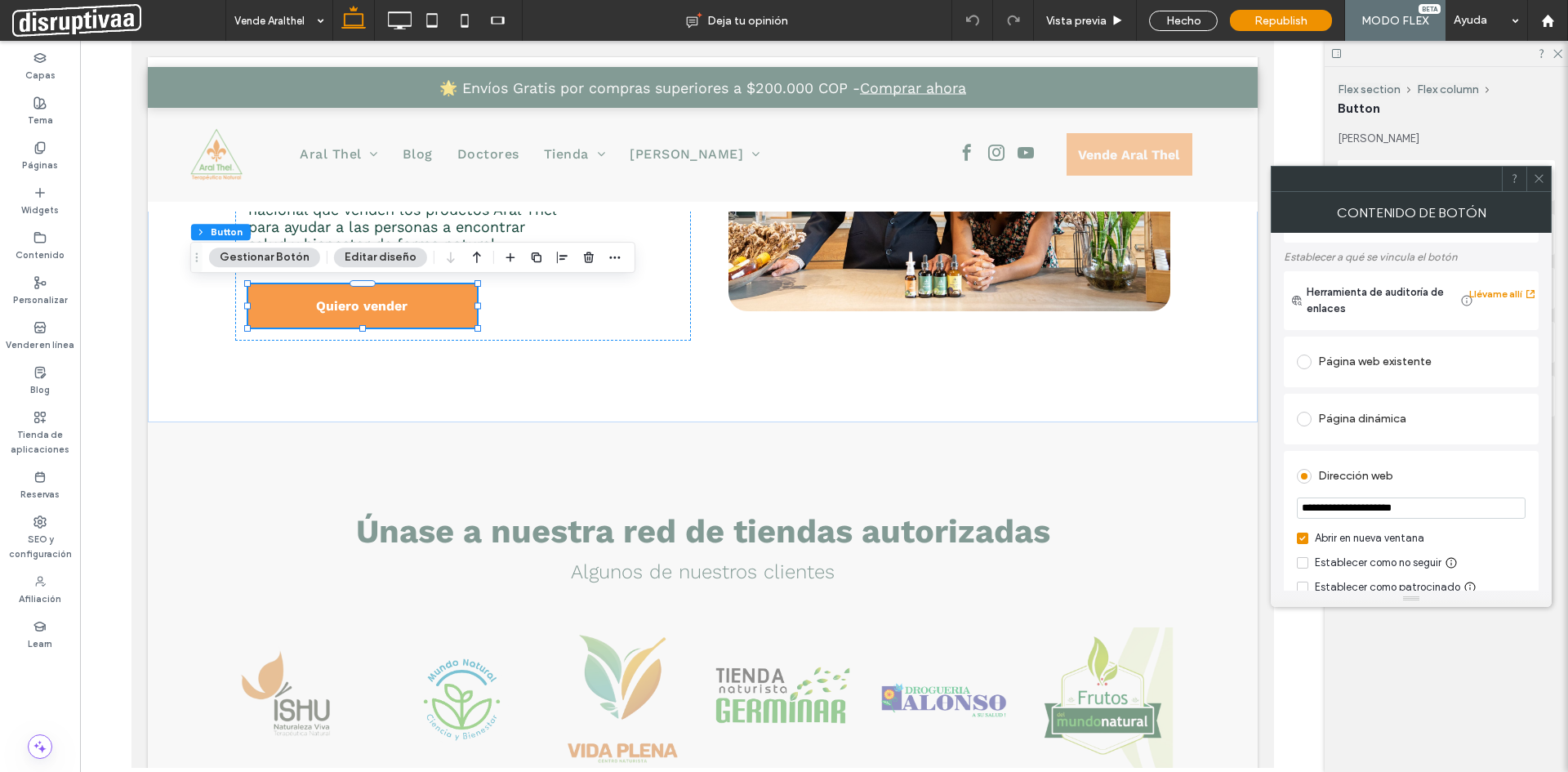
drag, startPoint x: 1426, startPoint y: 511, endPoint x: 1286, endPoint y: 513, distance: 140.0
click at [1286, 513] on div "**********" at bounding box center [1410, 548] width 254 height 194
drag, startPoint x: 46, startPoint y: 152, endPoint x: 17, endPoint y: 292, distance: 143.0
click at [46, 152] on icon at bounding box center [40, 148] width 13 height 13
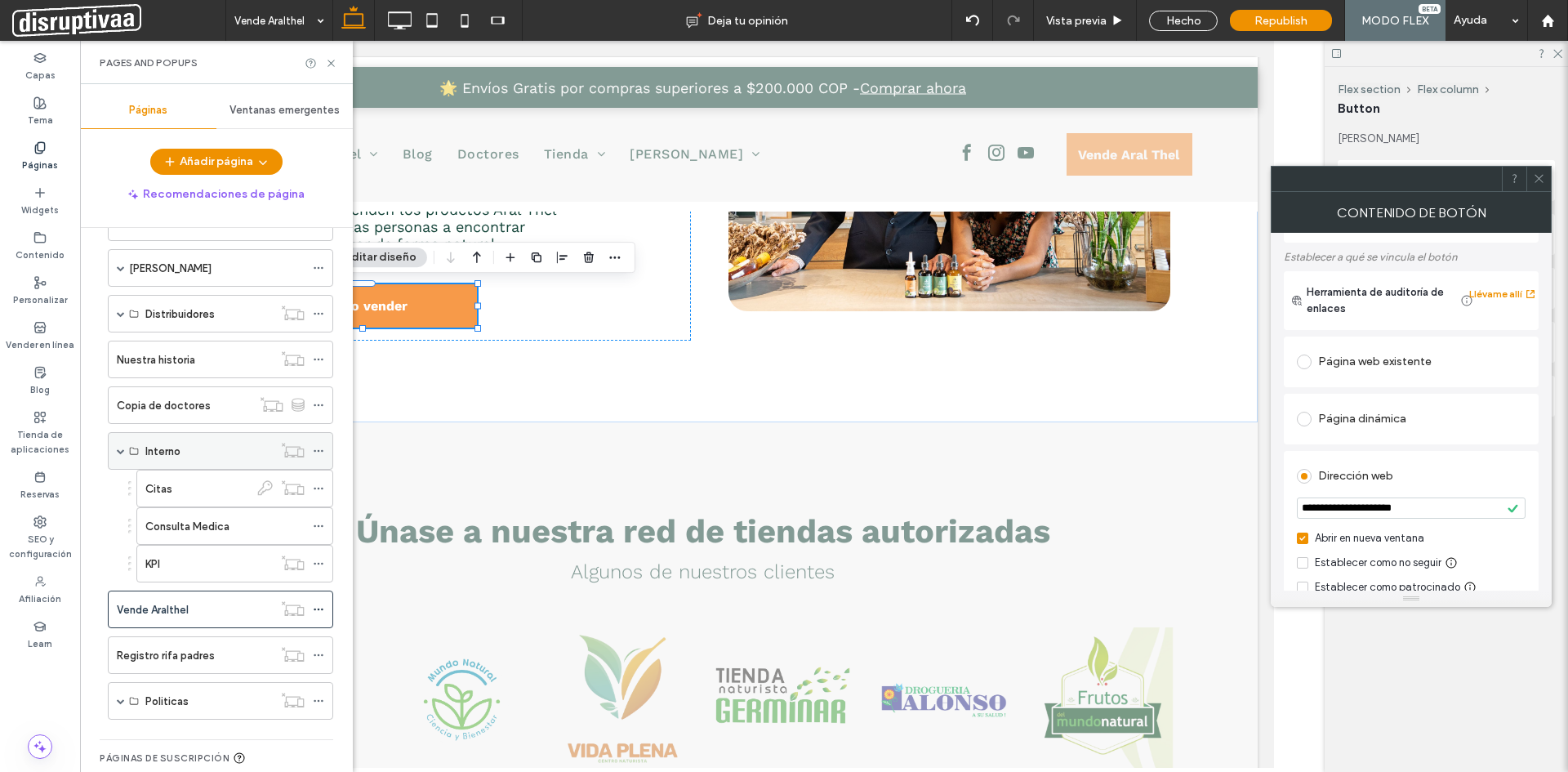
scroll to position [408, 0]
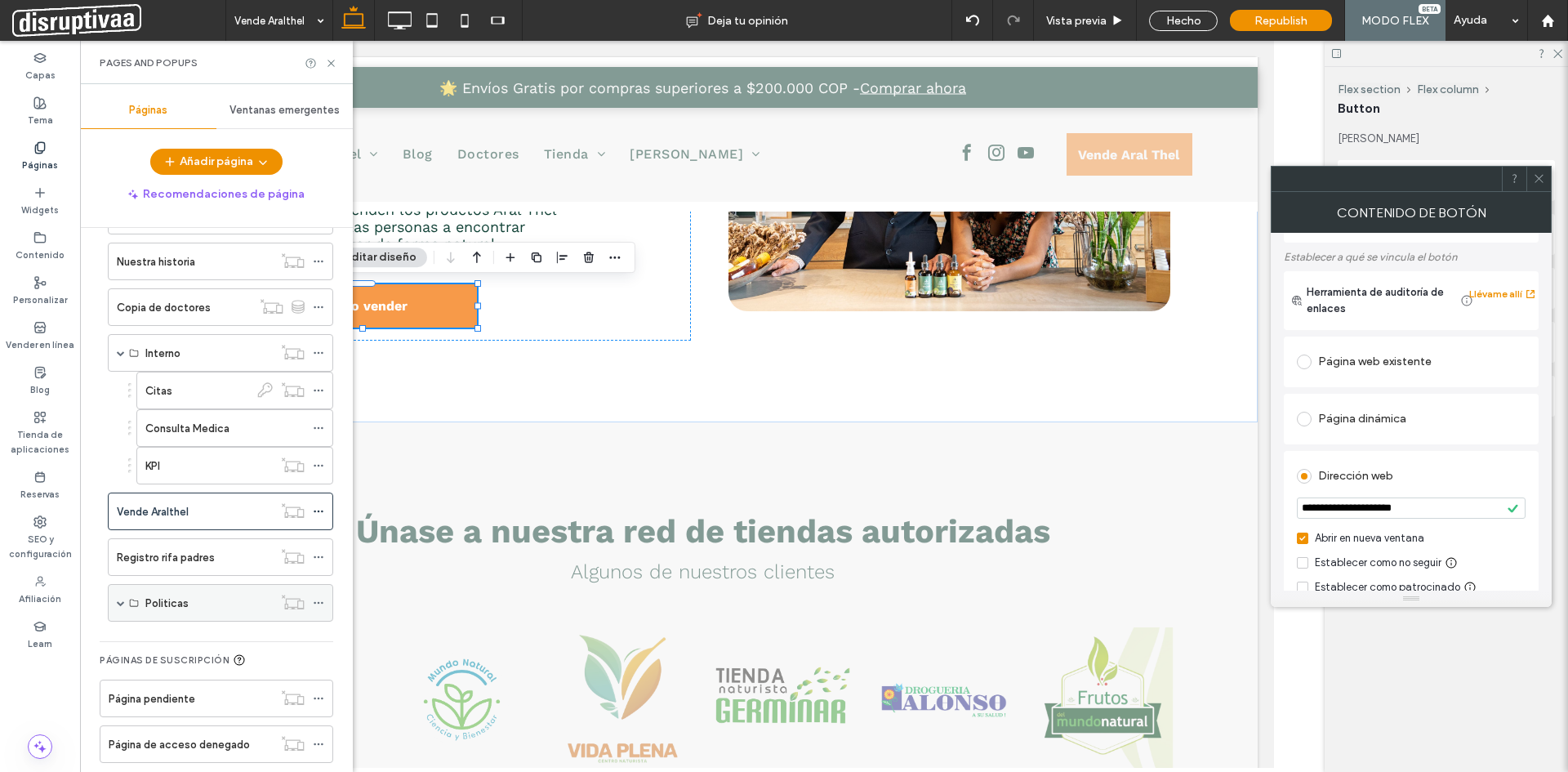
click at [116, 604] on div "Politicas" at bounding box center [221, 602] width 226 height 37
click at [116, 600] on div "Politicas" at bounding box center [221, 602] width 226 height 37
click at [118, 601] on span at bounding box center [120, 602] width 8 height 8
click at [118, 602] on span at bounding box center [120, 602] width 8 height 8
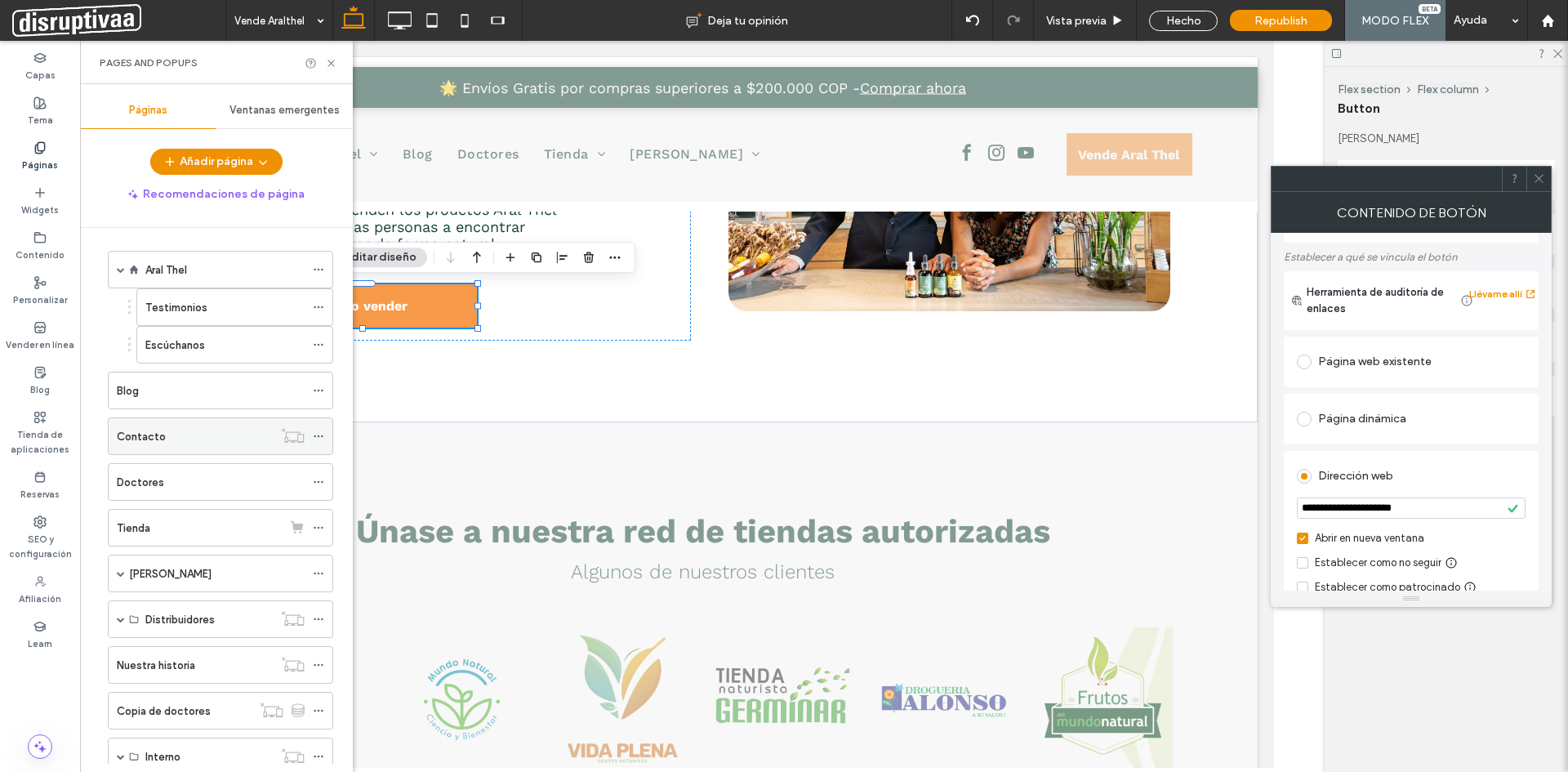
scroll to position [0, 0]
click at [135, 536] on label "Tienda" at bounding box center [133, 532] width 34 height 29
click at [0, 0] on div at bounding box center [0, 0] width 0 height 0
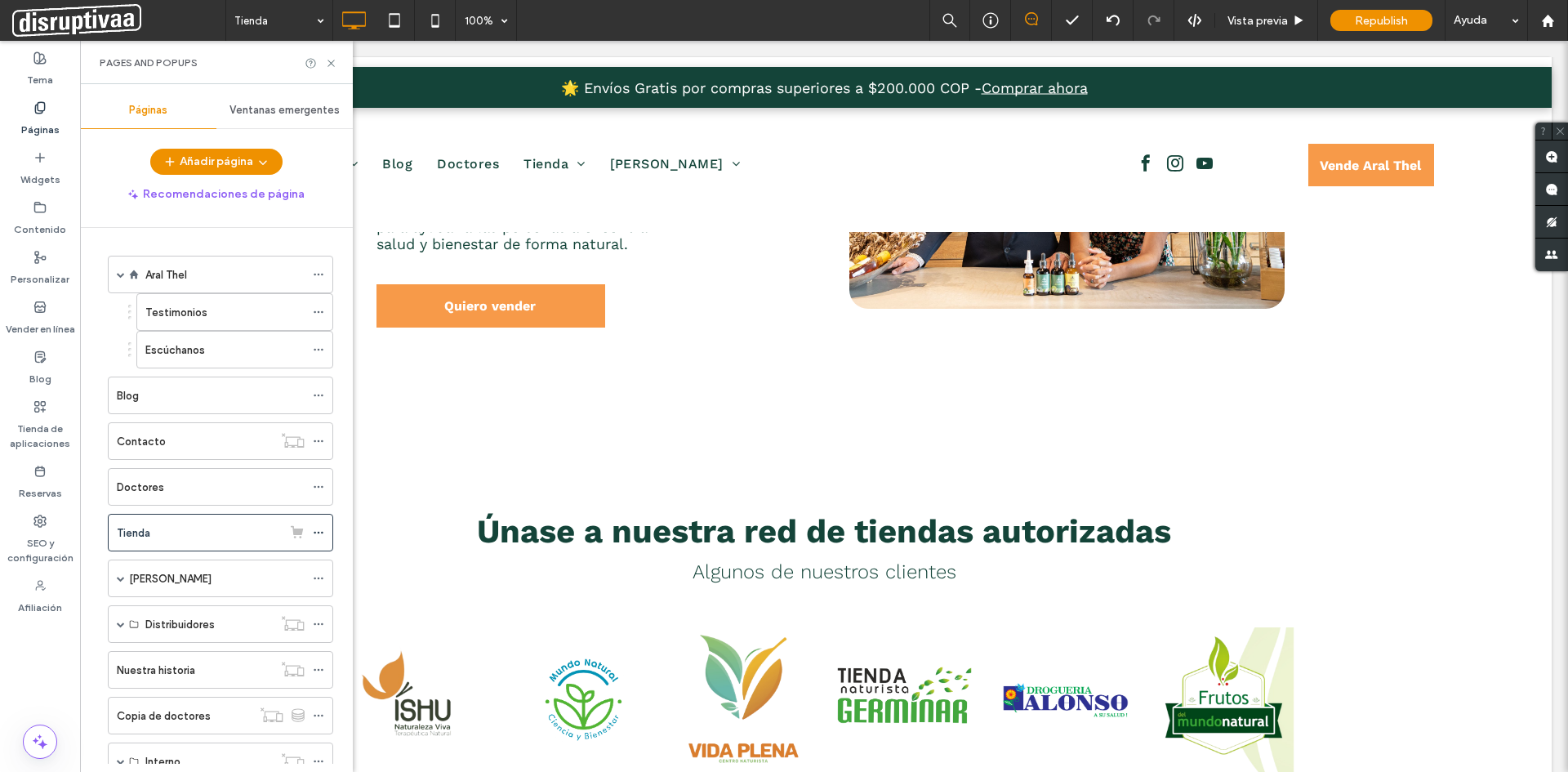
click at [155, 529] on div at bounding box center [784, 386] width 1568 height 772
click at [331, 62] on use at bounding box center [330, 62] width 7 height 7
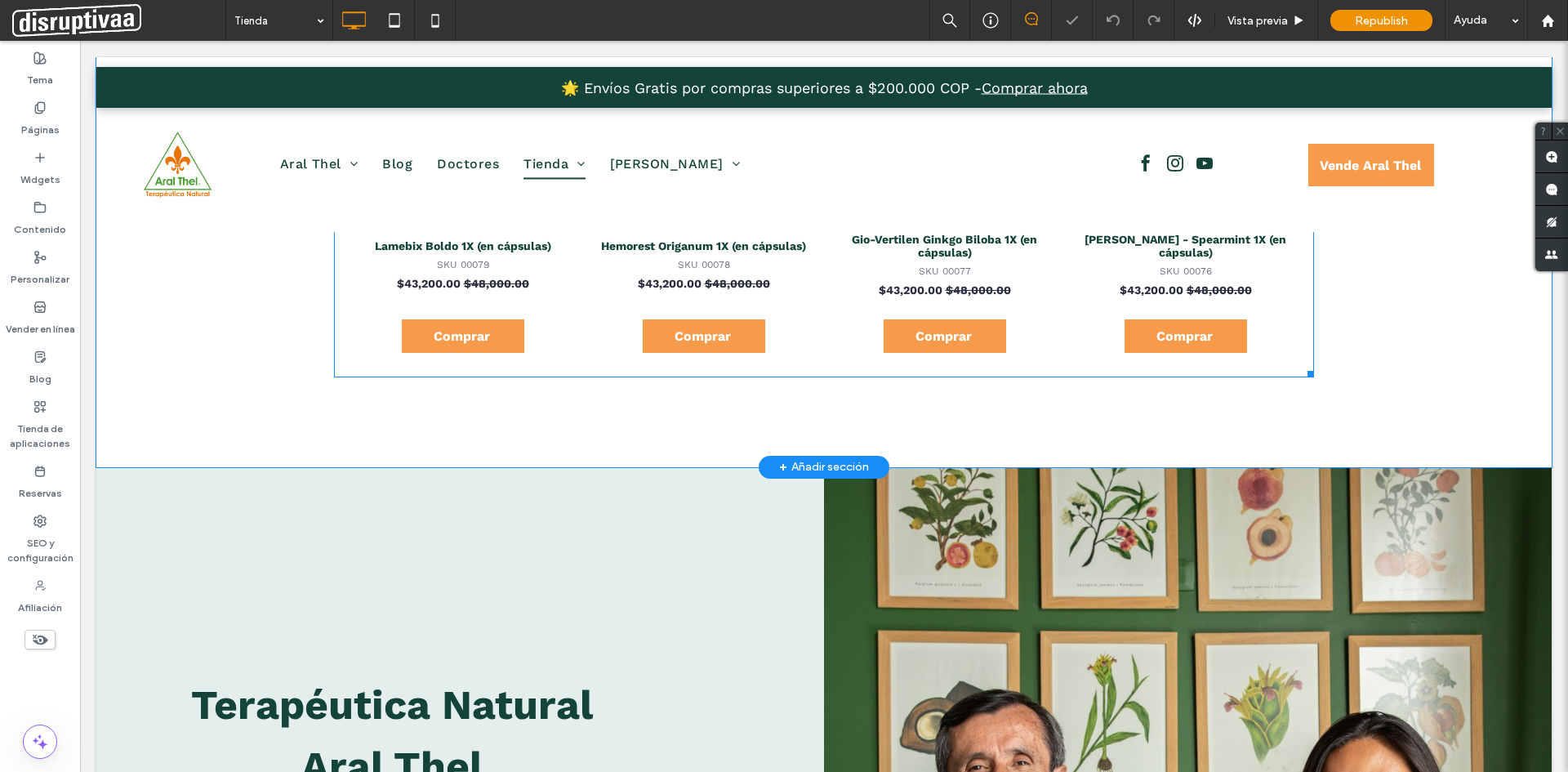
scroll to position [949, 0]
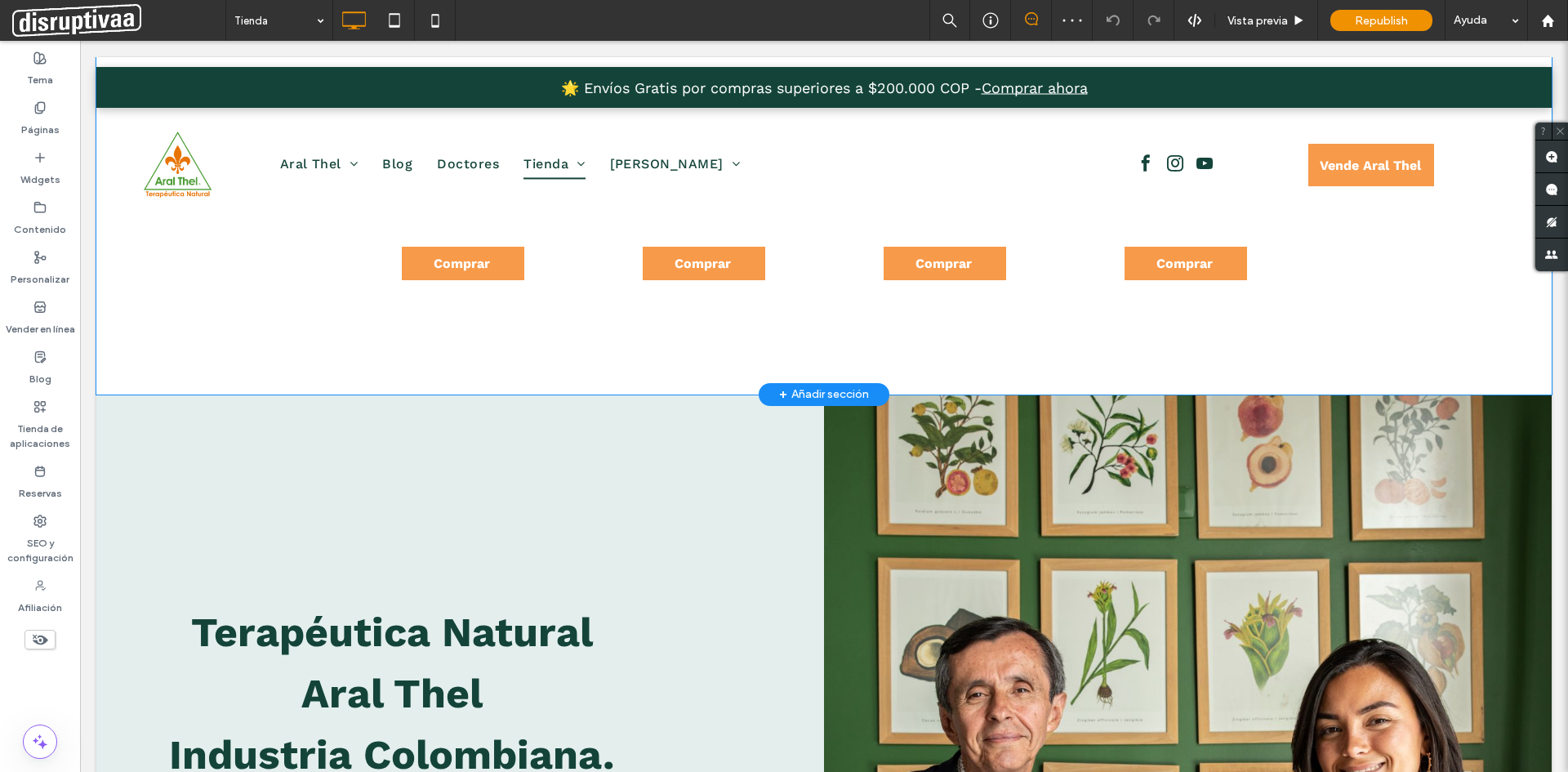
drag, startPoint x: 832, startPoint y: 391, endPoint x: 624, endPoint y: 298, distance: 227.8
click at [832, 391] on div "Pie de página" at bounding box center [824, 380] width 134 height 24
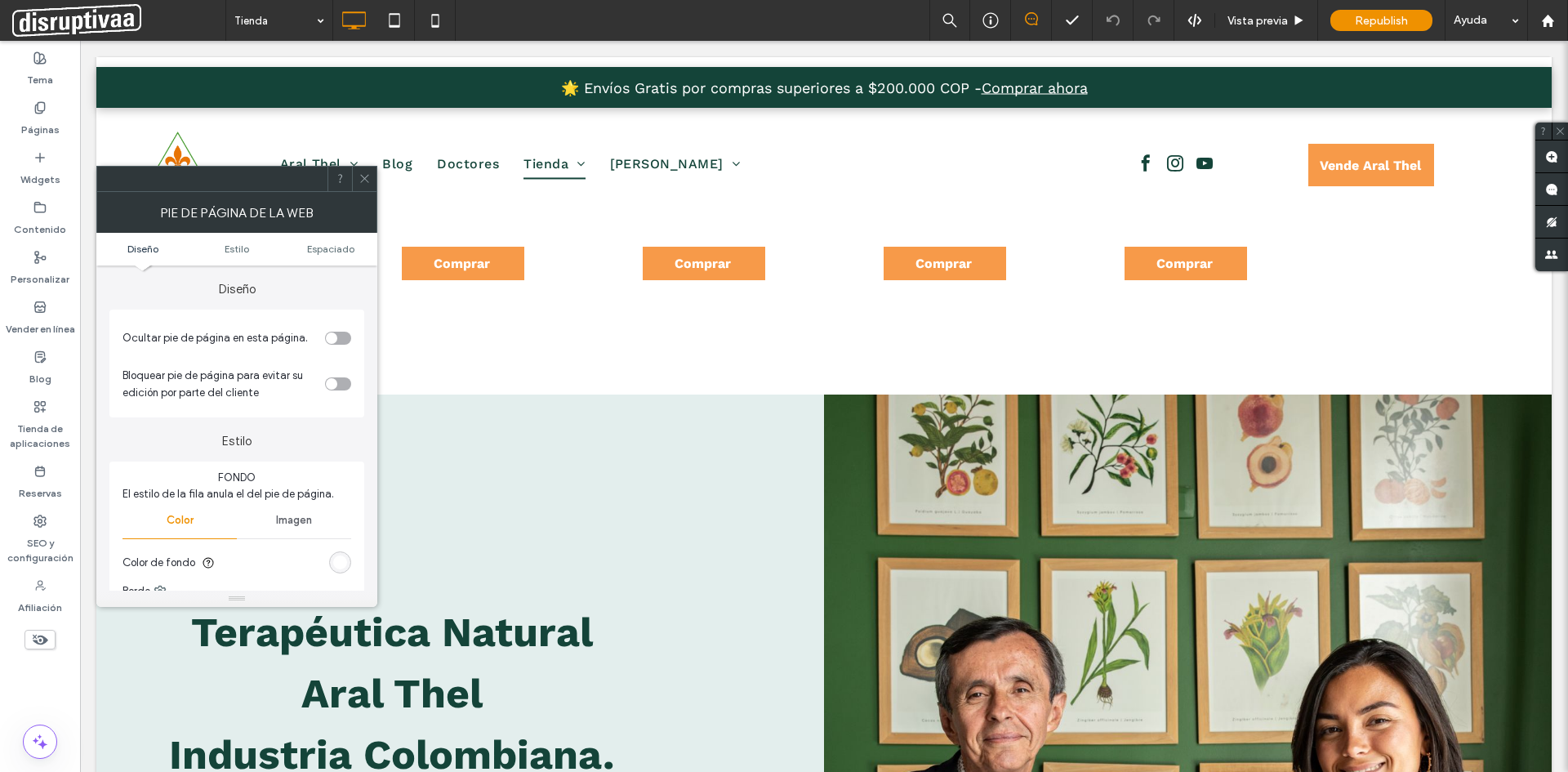
click at [361, 181] on icon at bounding box center [364, 178] width 12 height 12
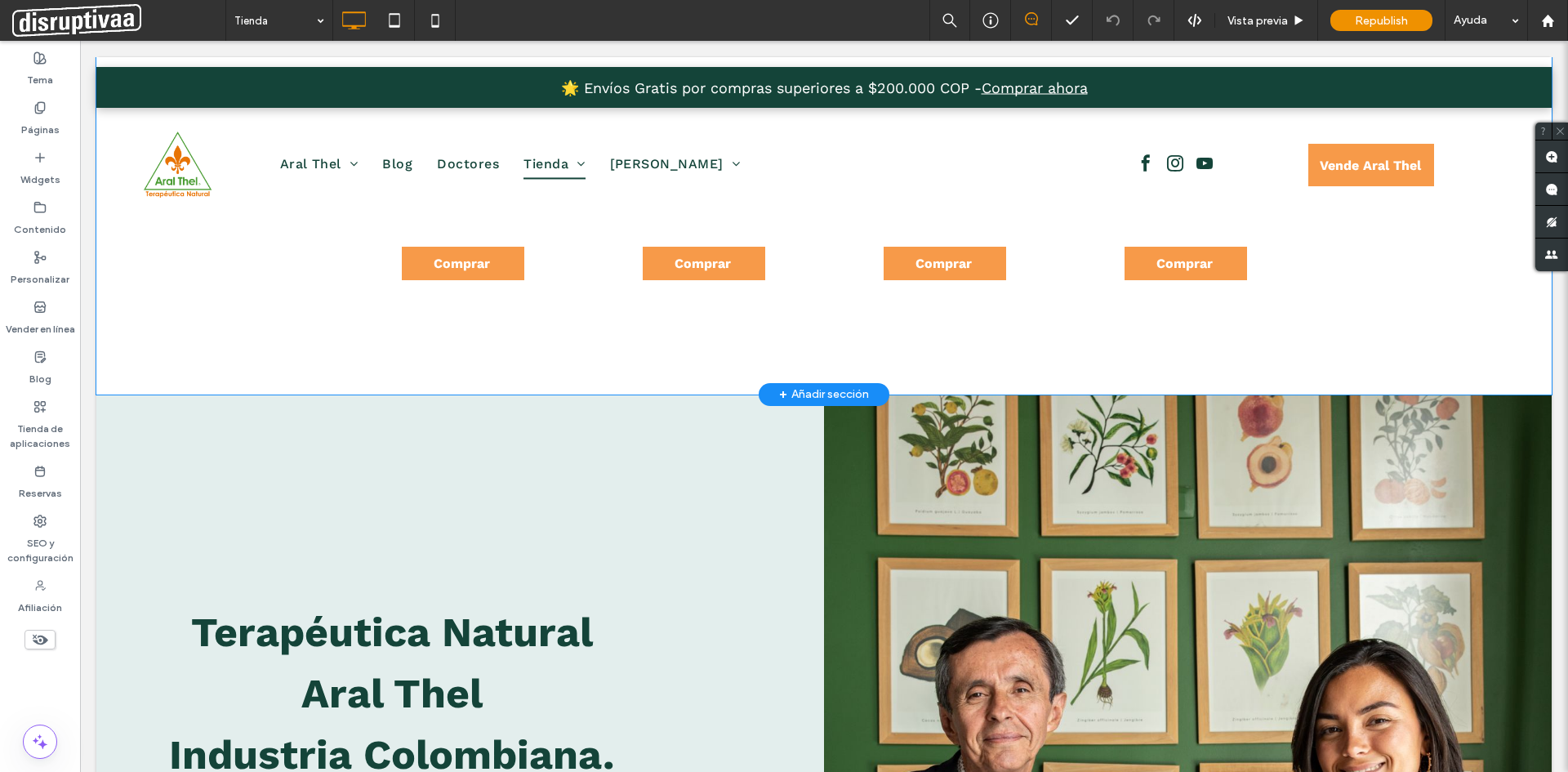
click at [777, 384] on div "+ Añadir sección" at bounding box center [824, 394] width 131 height 23
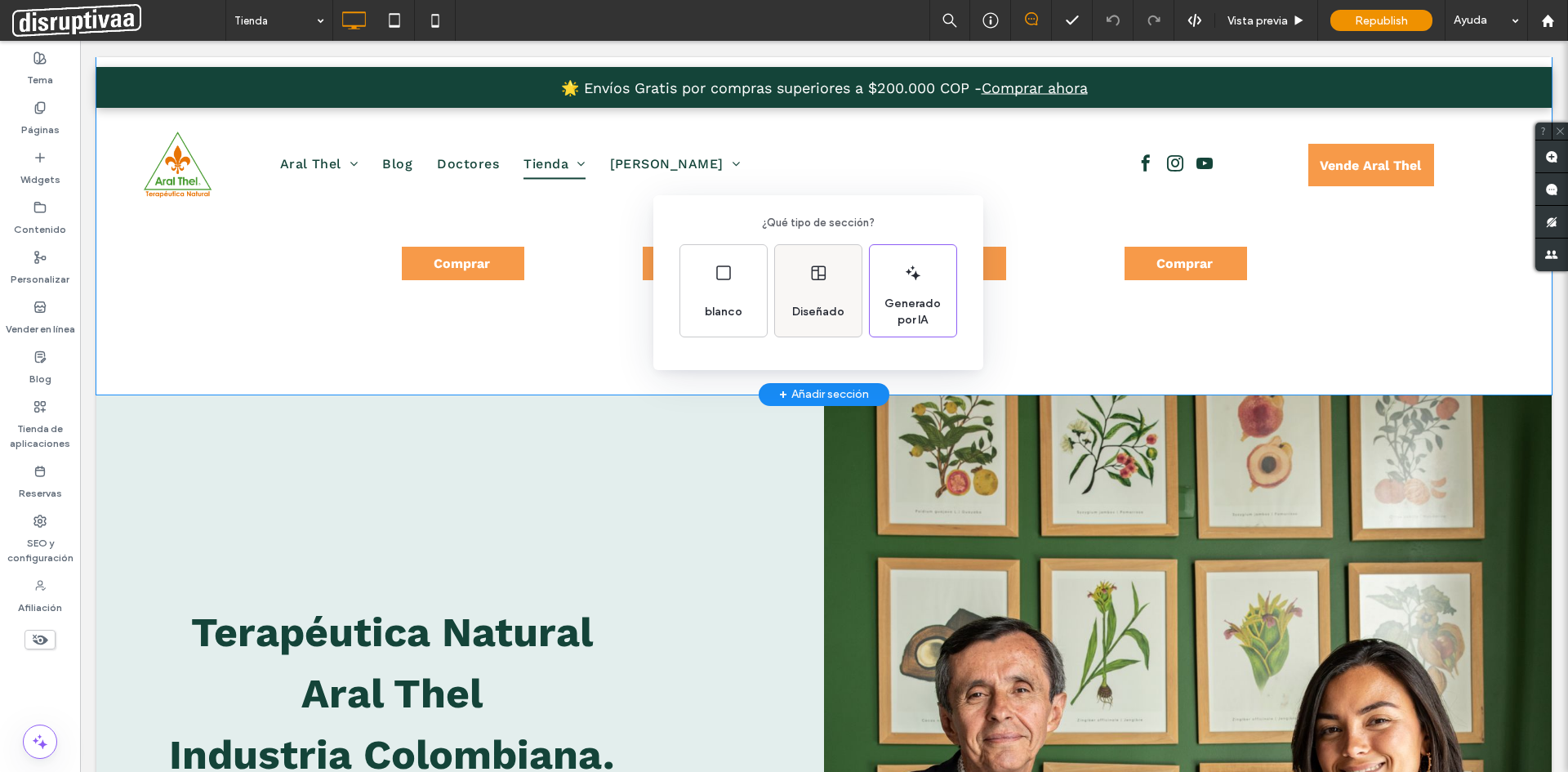
click at [820, 283] on div "Diseñado" at bounding box center [818, 291] width 87 height 91
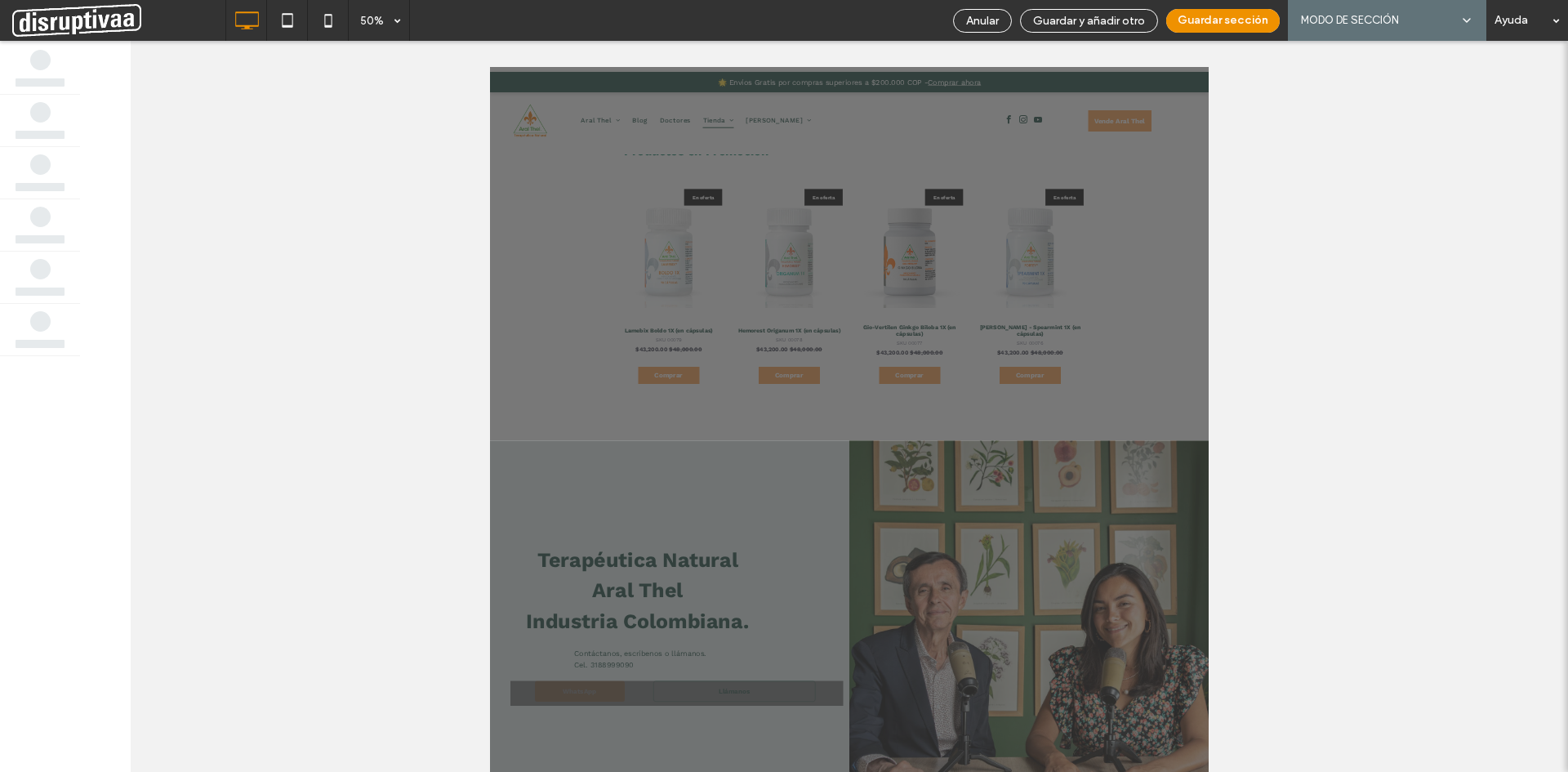
scroll to position [517, 0]
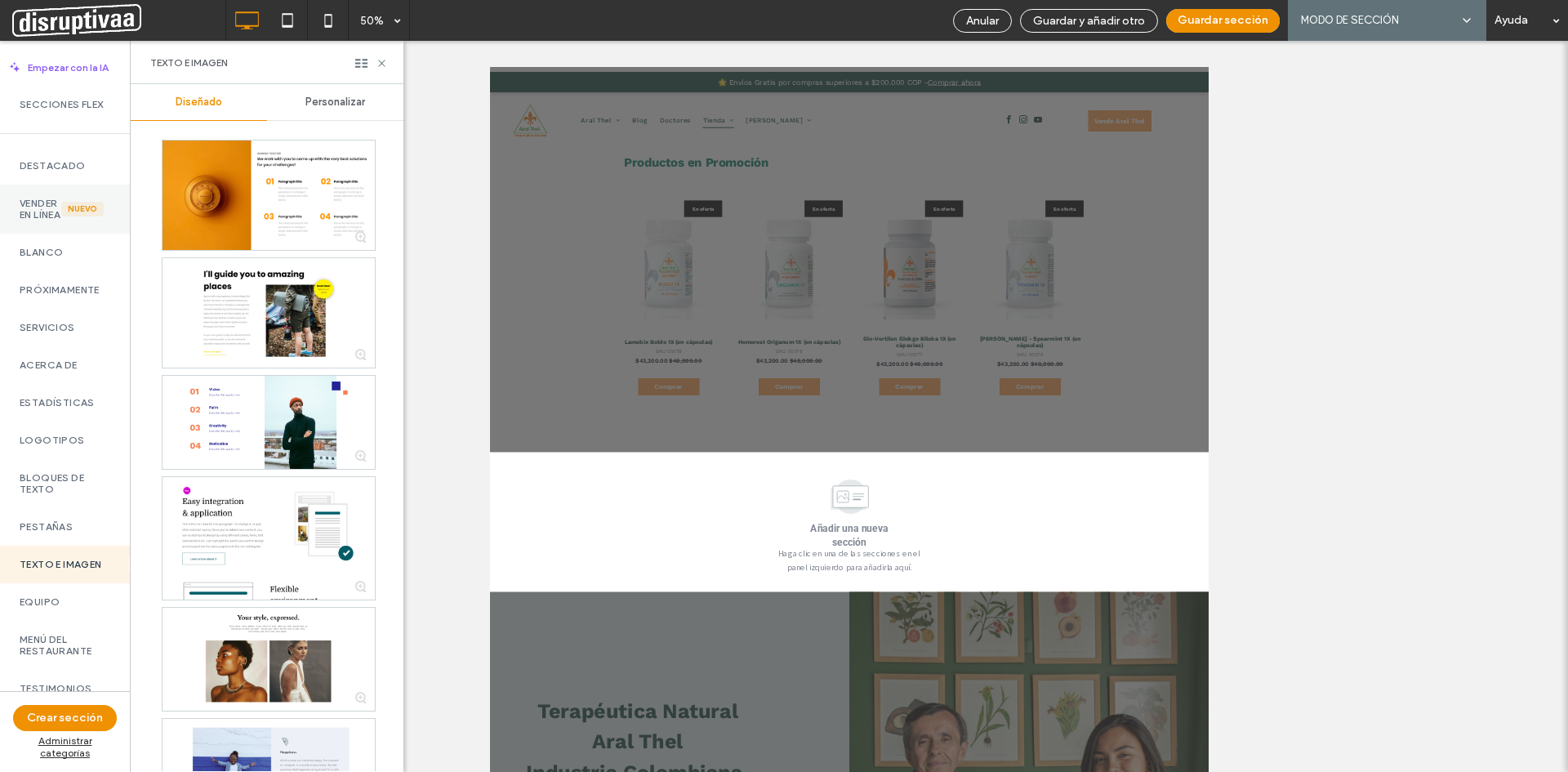
click at [46, 220] on label "Vender en línea" at bounding box center [40, 209] width 42 height 23
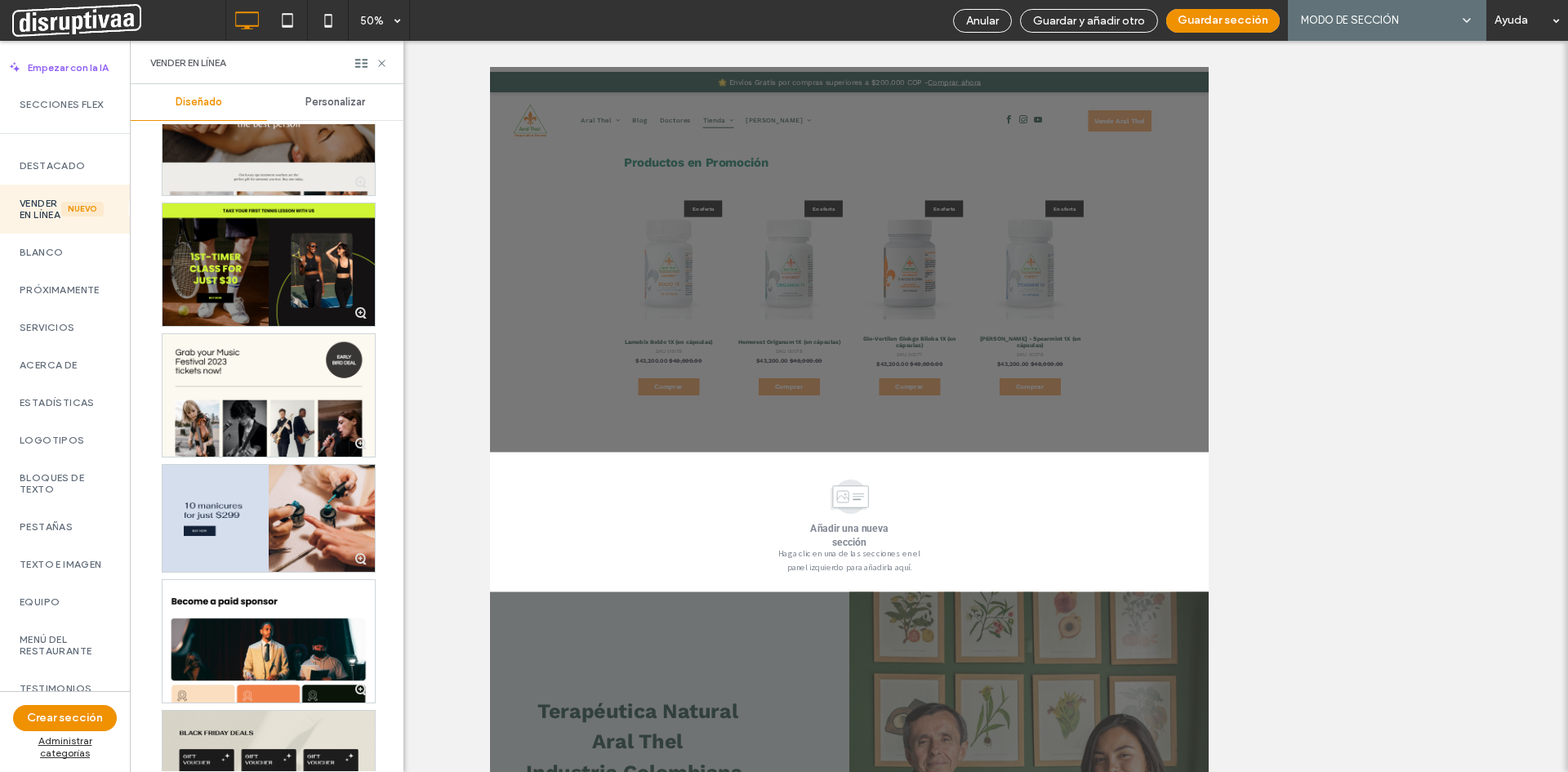
scroll to position [619, 0]
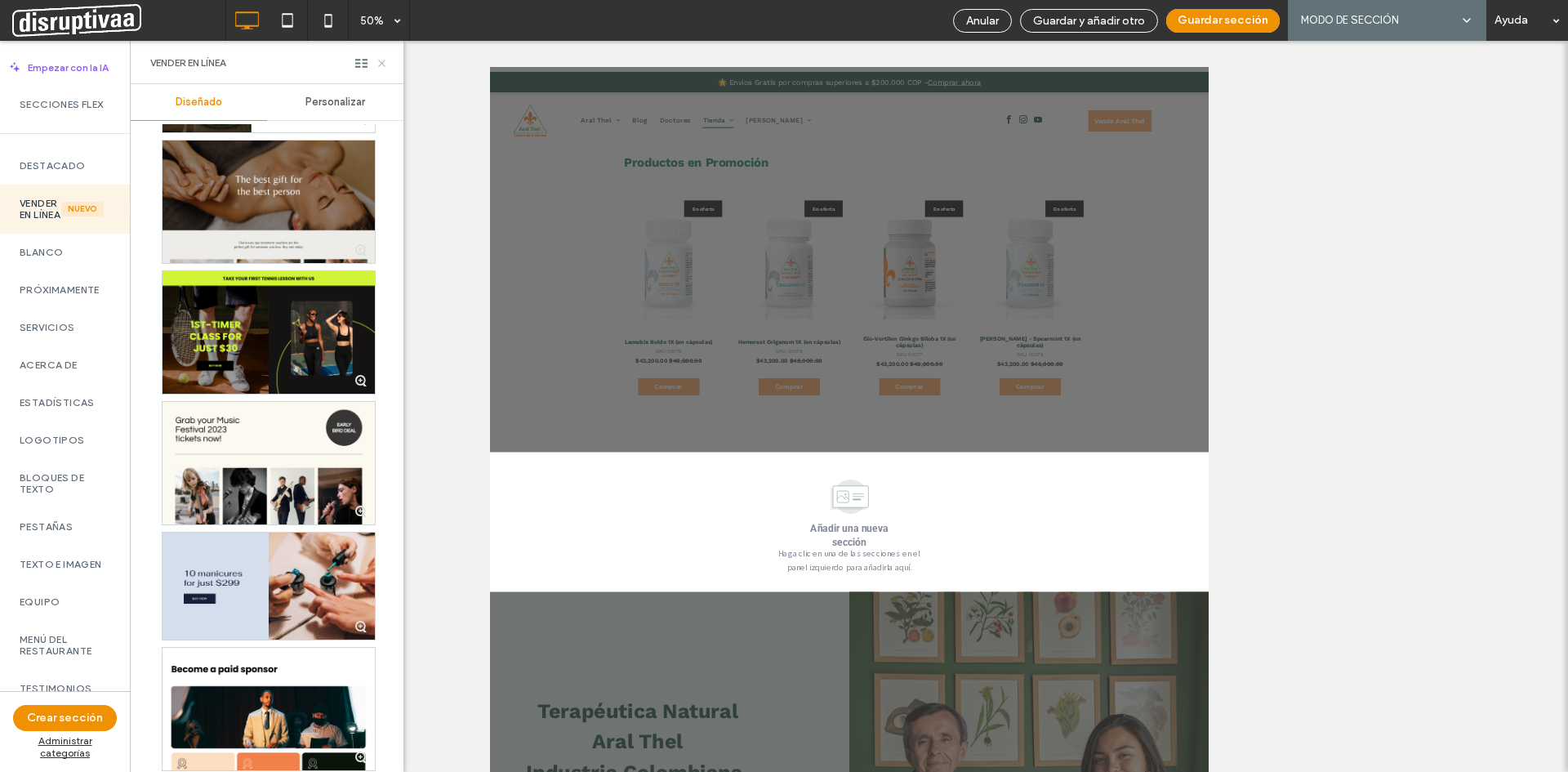
click at [378, 62] on icon at bounding box center [381, 62] width 12 height 12
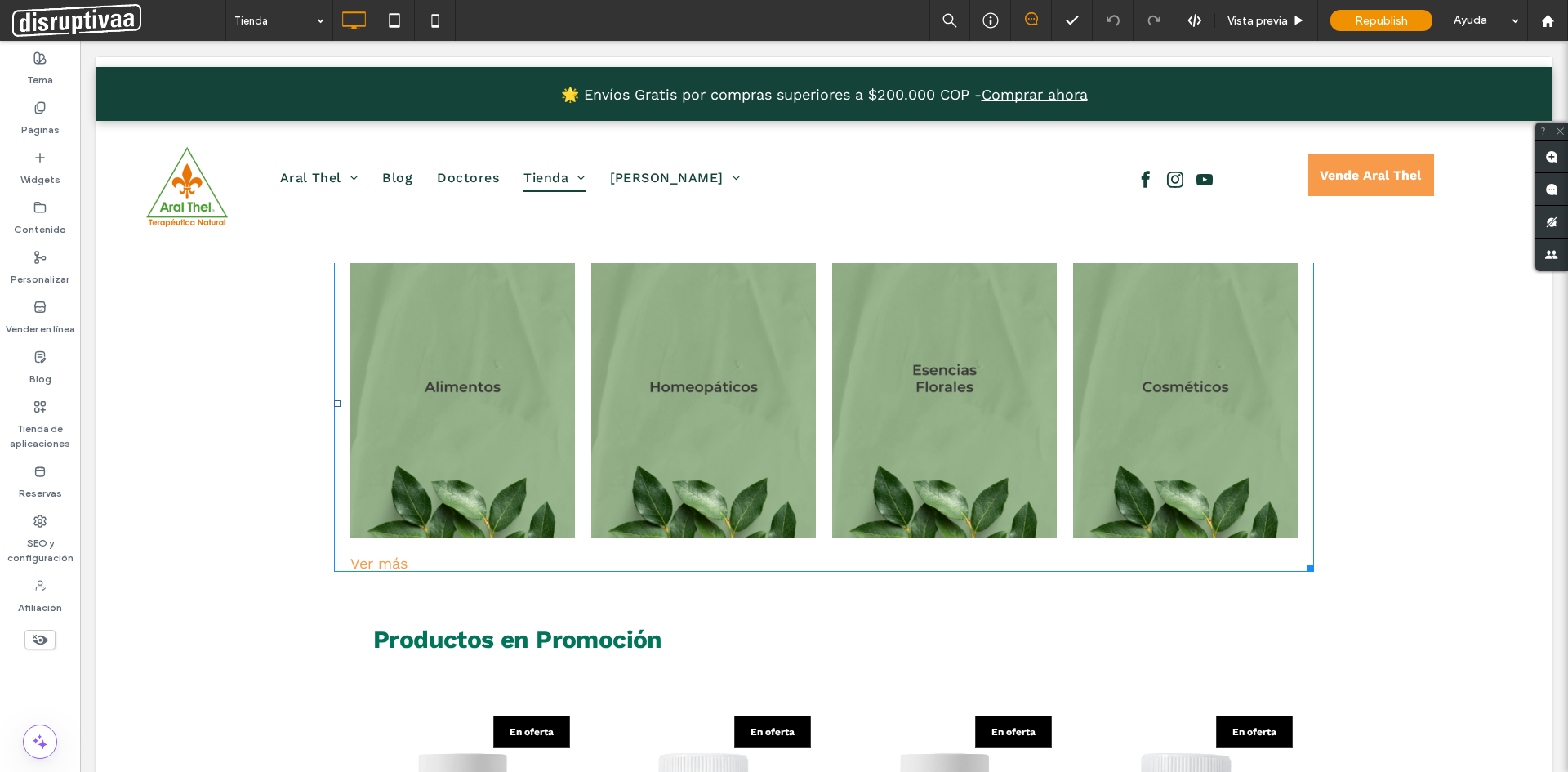
scroll to position [0, 0]
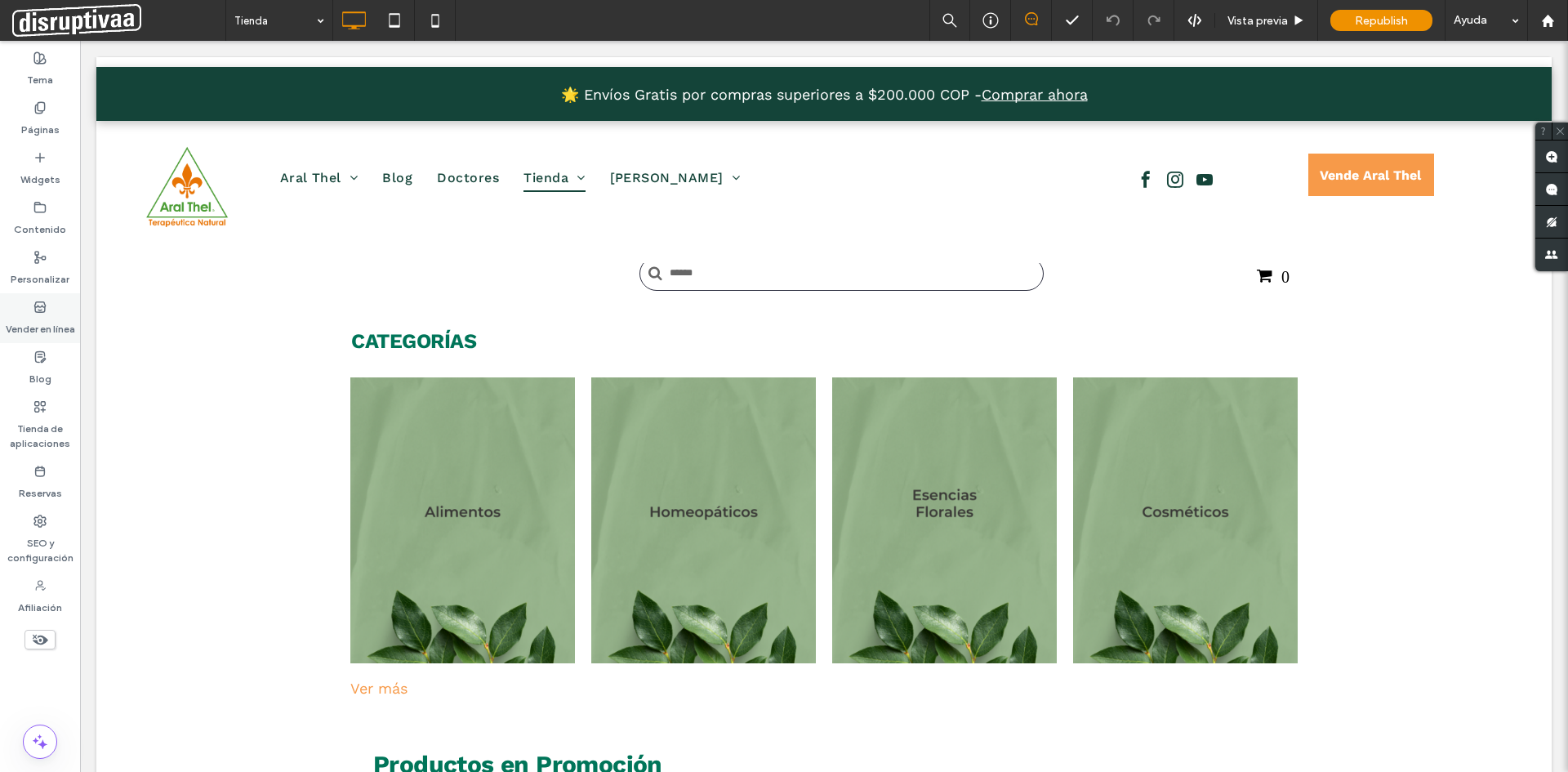
drag, startPoint x: 30, startPoint y: 318, endPoint x: 74, endPoint y: 329, distance: 45.4
click at [30, 318] on label "Vender en línea" at bounding box center [40, 324] width 69 height 23
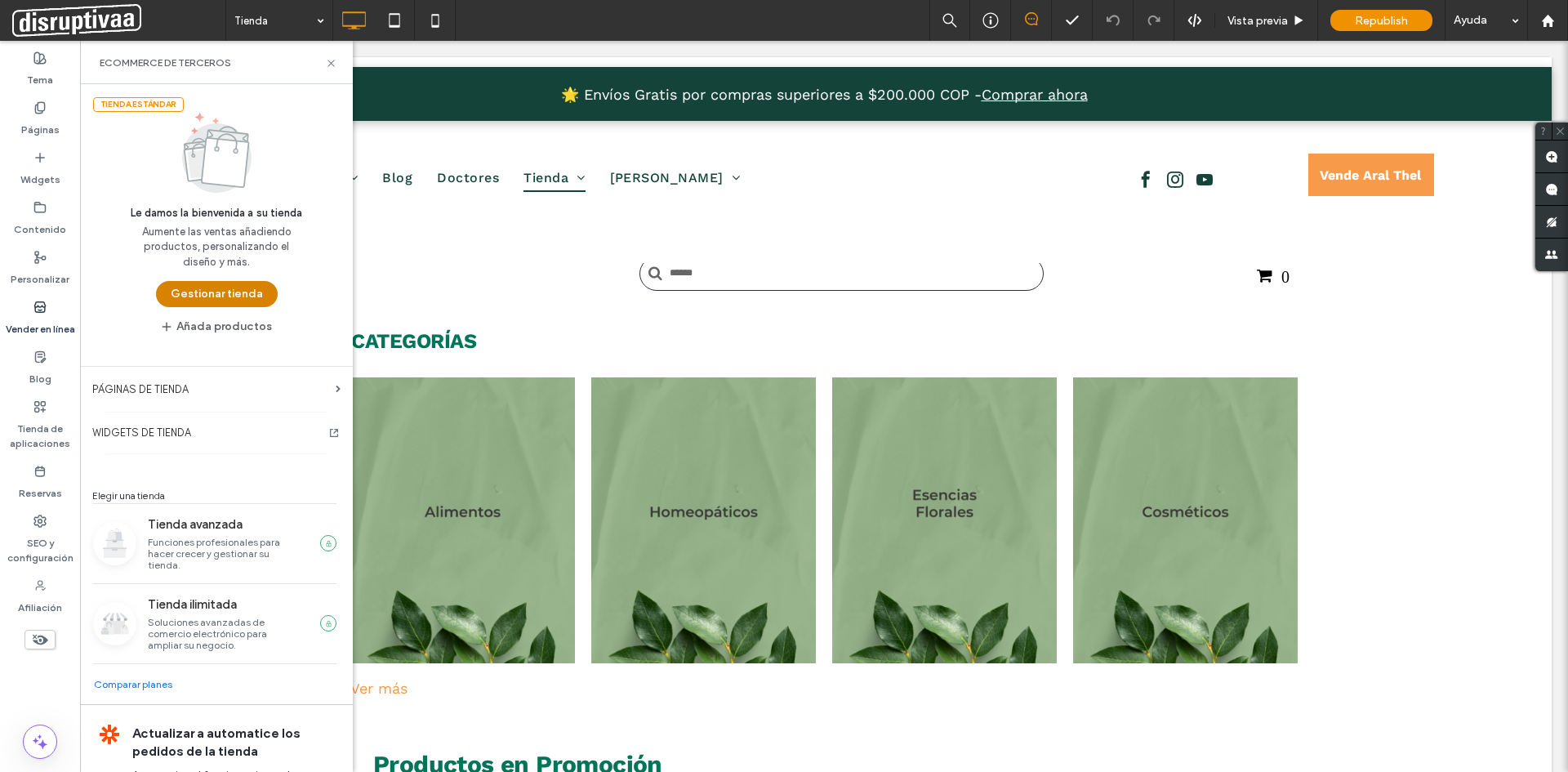
click at [229, 297] on button "Gestionar tienda" at bounding box center [216, 294] width 122 height 26
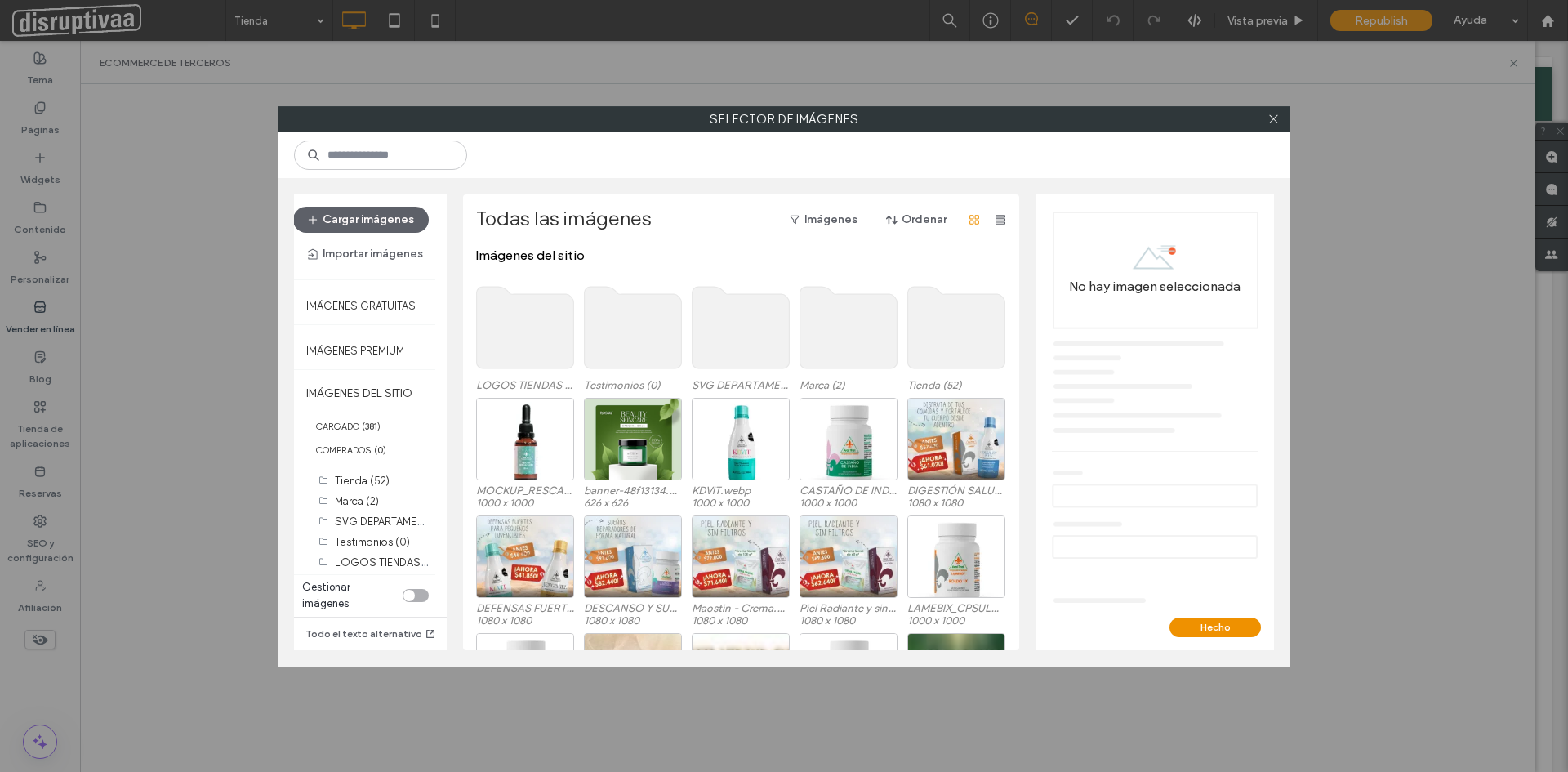
click at [945, 330] on use at bounding box center [956, 327] width 97 height 82
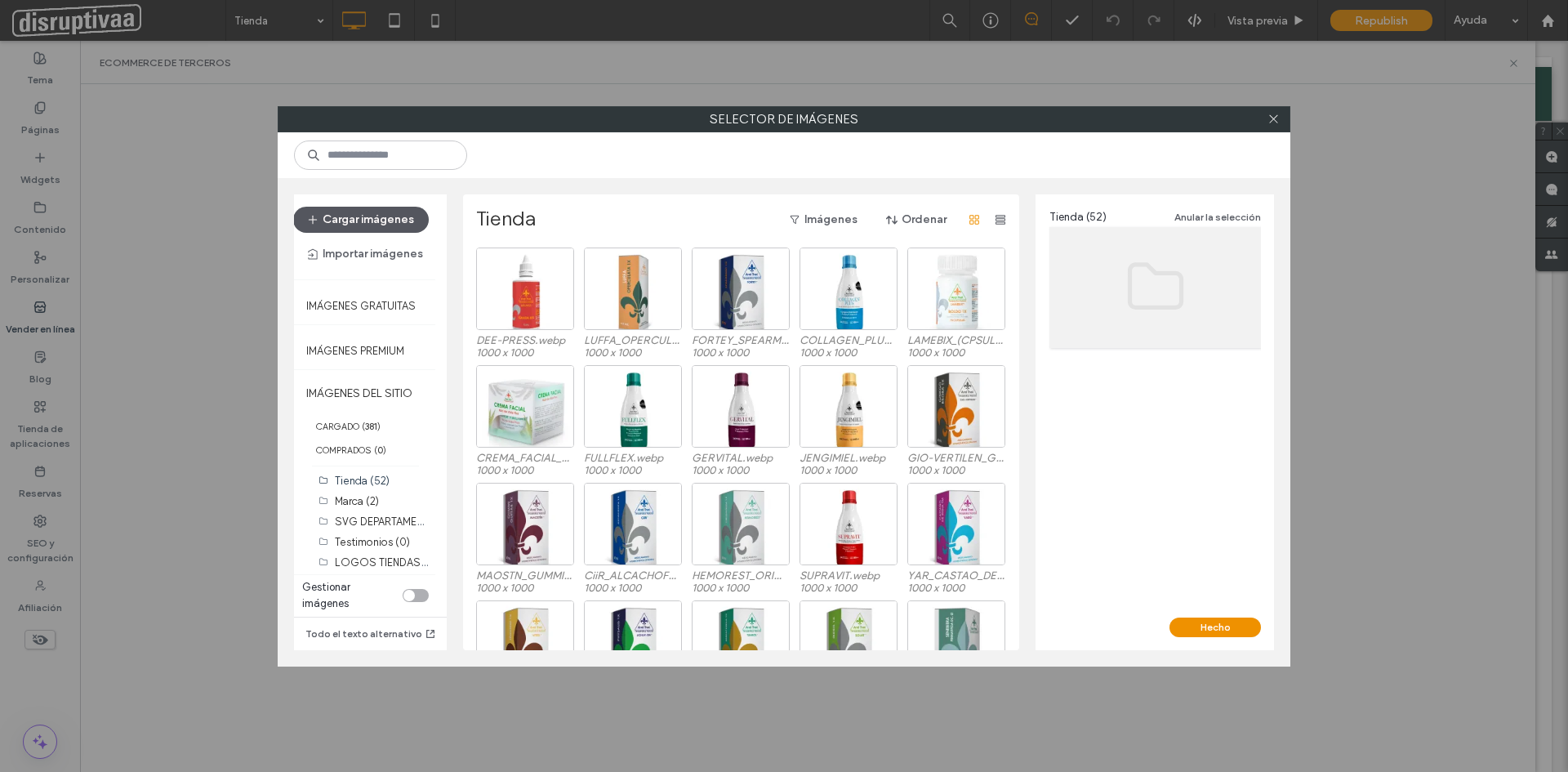
click at [351, 221] on button "Cargar imágenes" at bounding box center [360, 220] width 135 height 26
click at [1278, 115] on icon at bounding box center [1272, 118] width 12 height 12
